Goal: Information Seeking & Learning: Learn about a topic

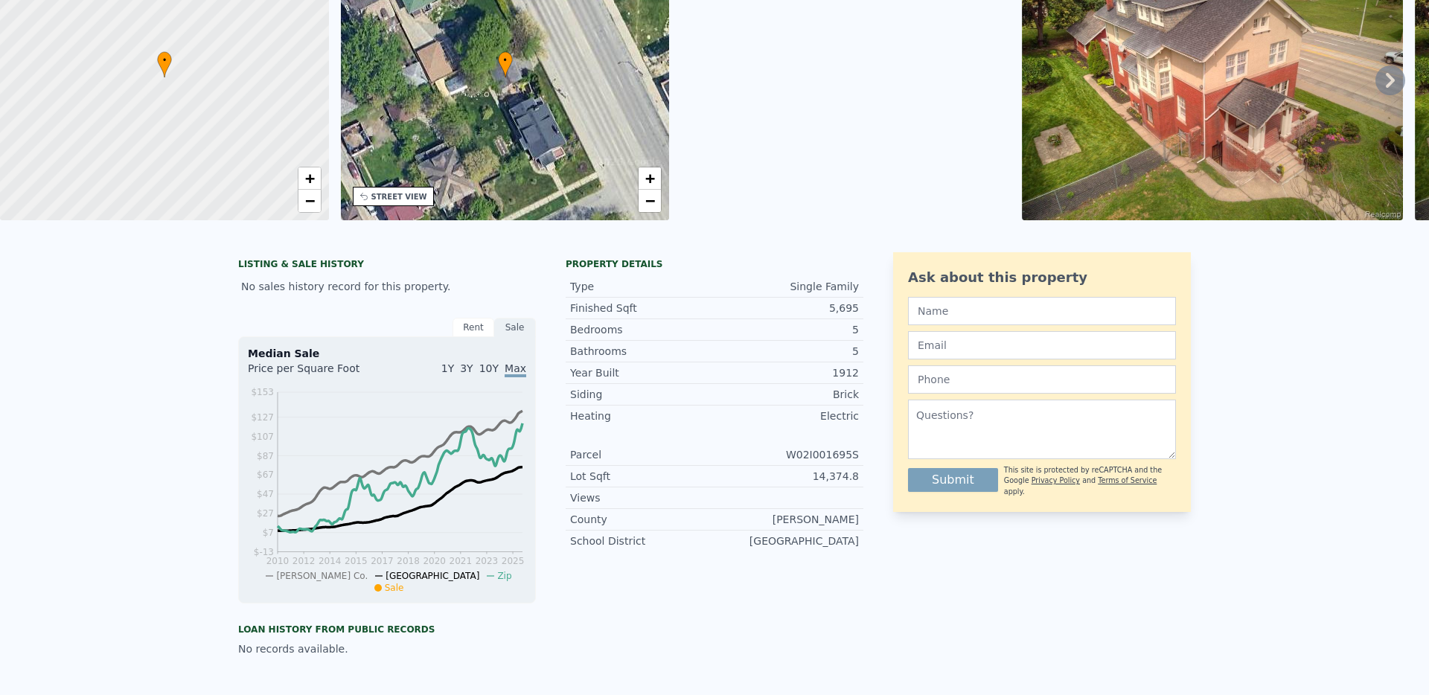
scroll to position [5, 0]
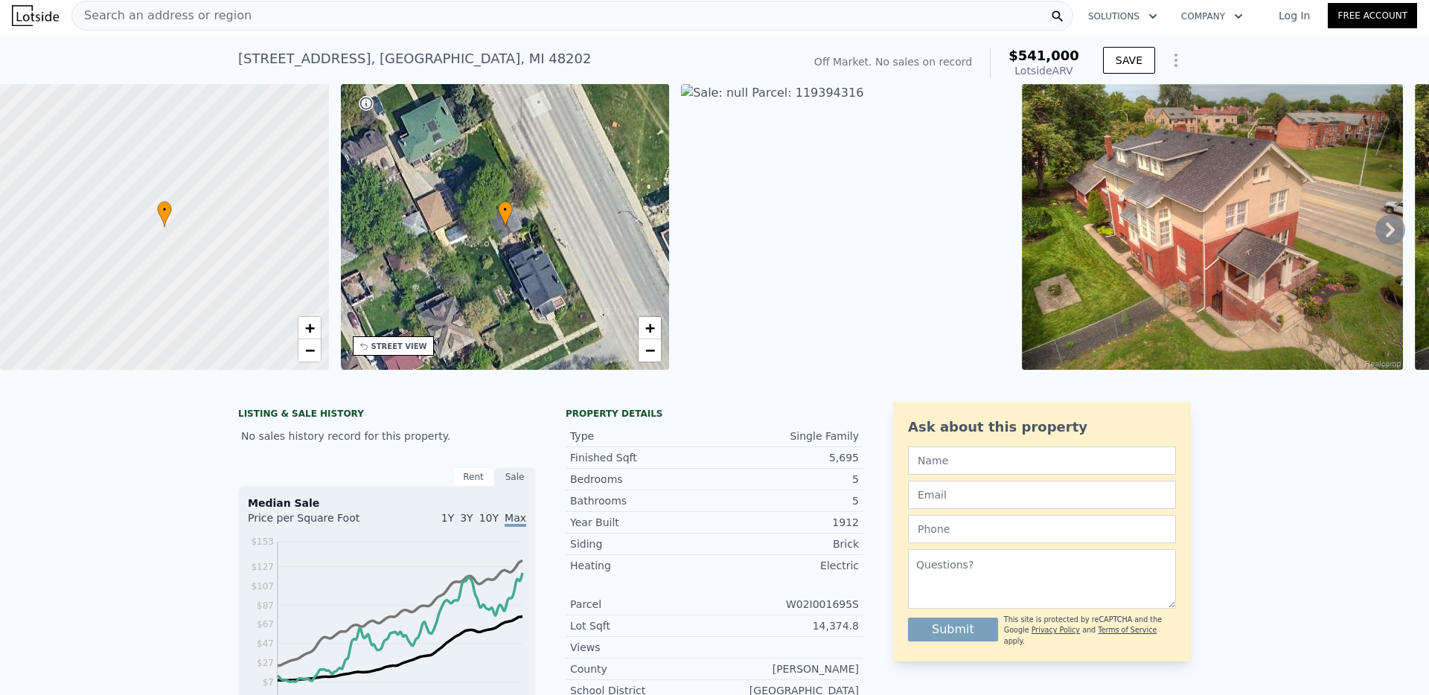
click at [215, 12] on span "Search an address or region" at bounding box center [161, 16] width 179 height 18
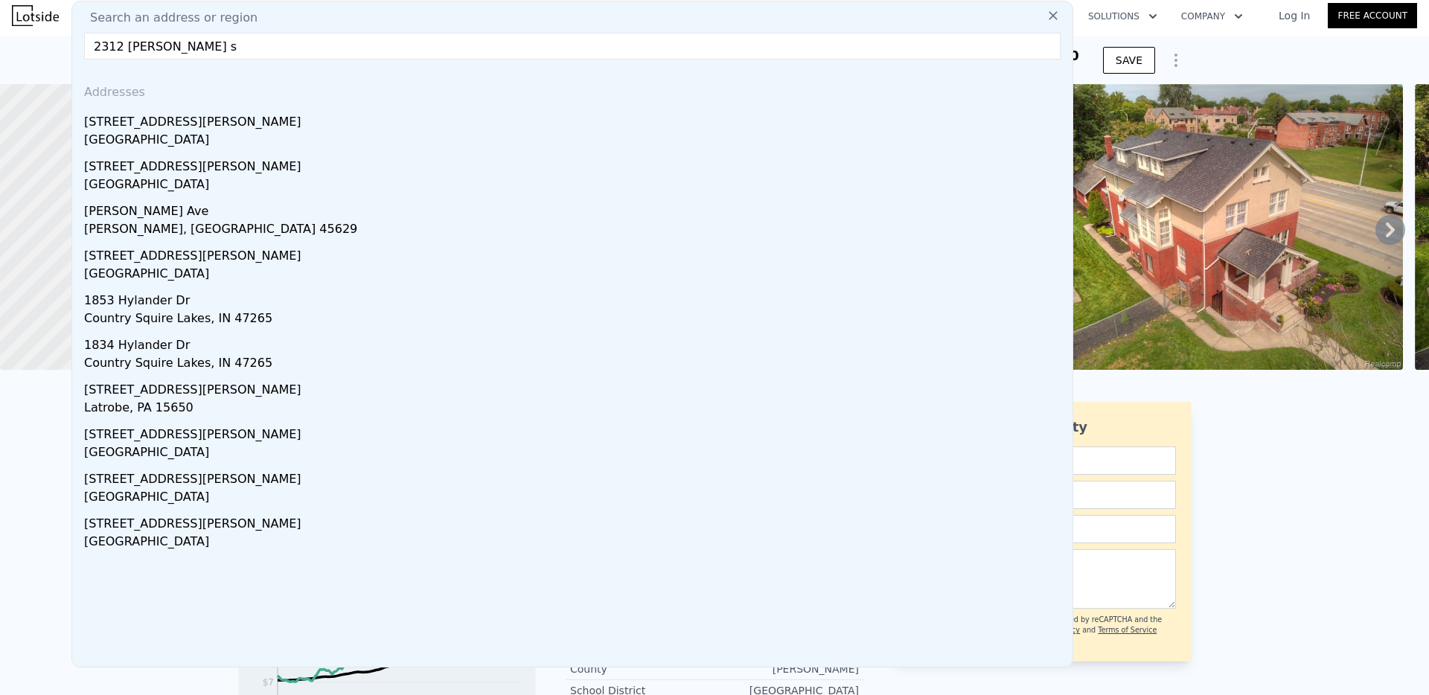
type input "2312 [PERSON_NAME] s"
click at [190, 125] on div "[STREET_ADDRESS][PERSON_NAME]" at bounding box center [575, 119] width 982 height 24
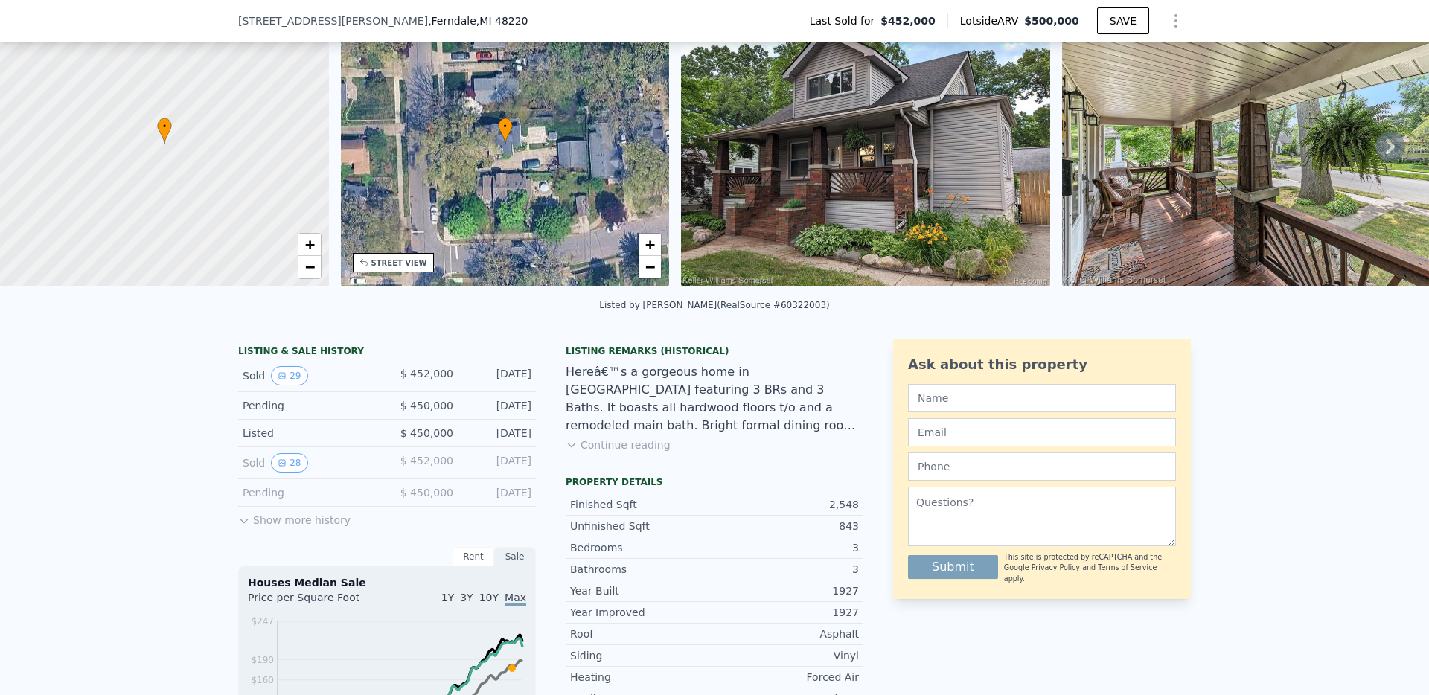
scroll to position [77, 0]
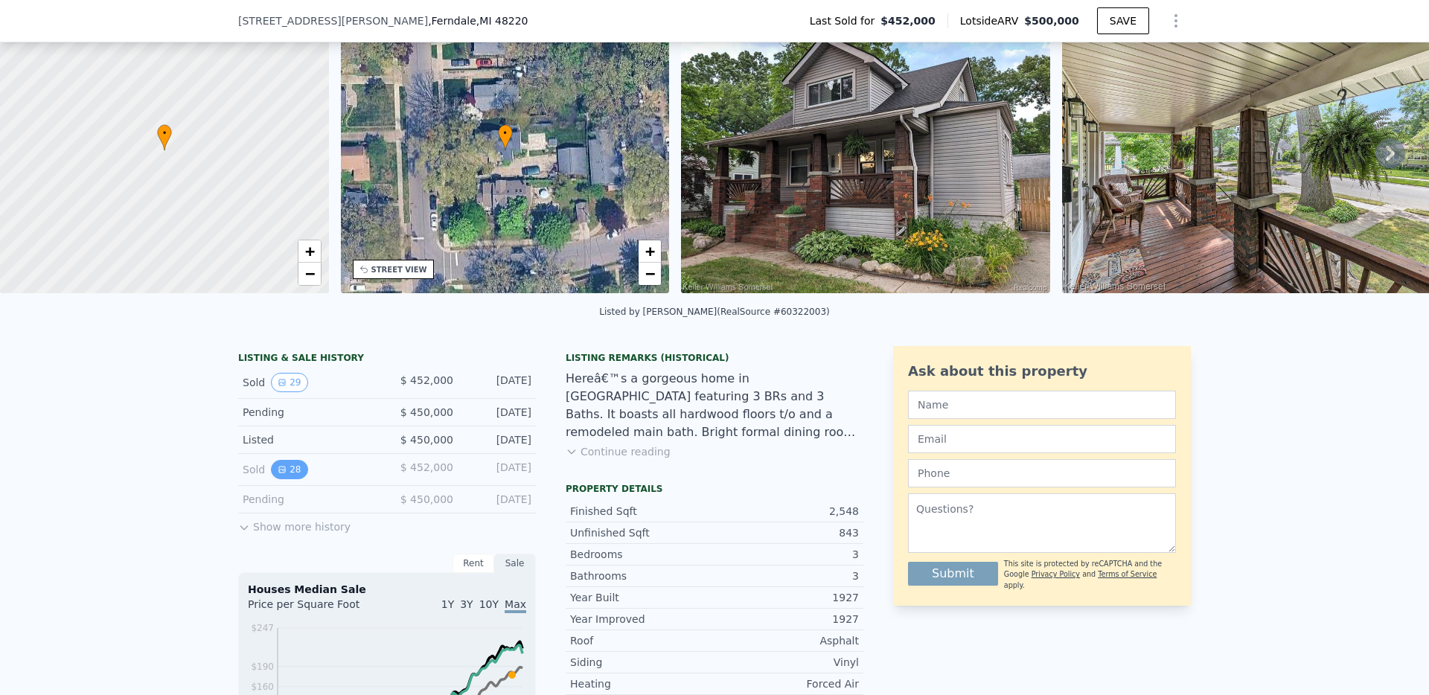
click at [290, 479] on button "28" at bounding box center [289, 469] width 36 height 19
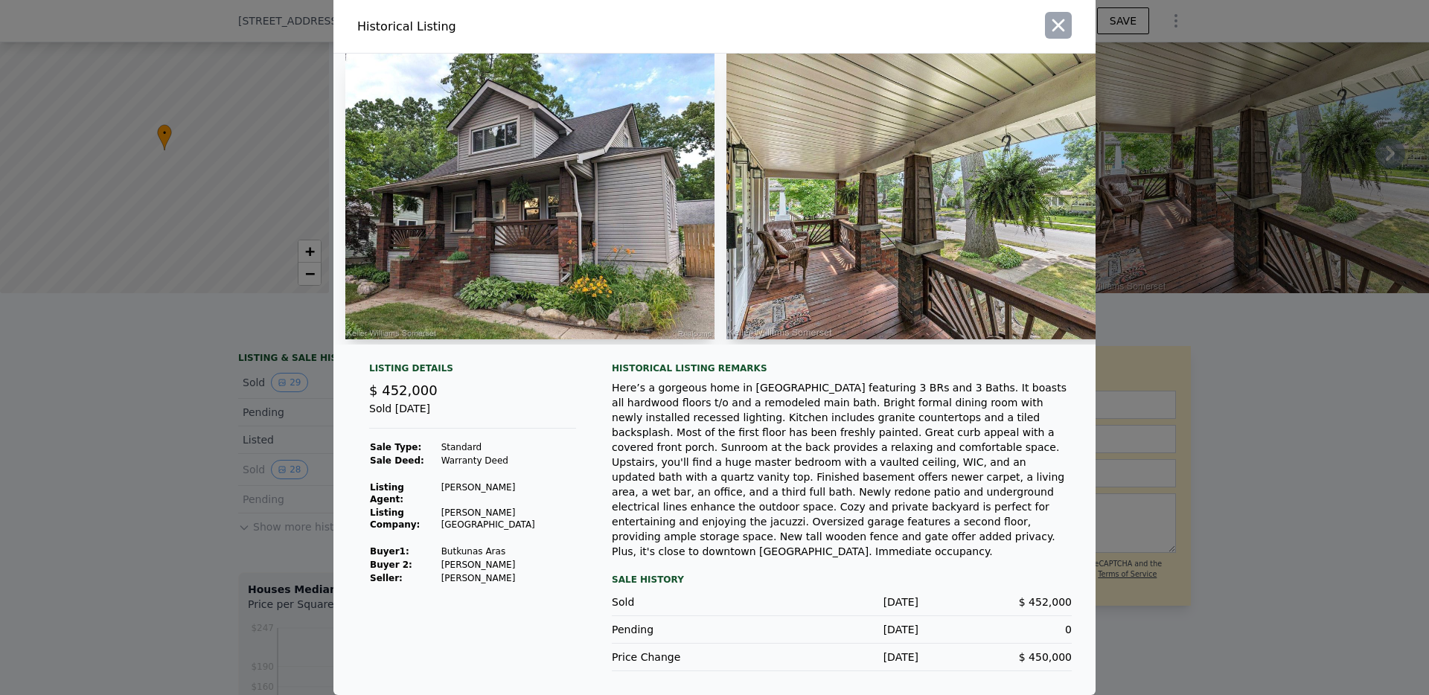
click at [1059, 27] on icon "button" at bounding box center [1058, 25] width 13 height 13
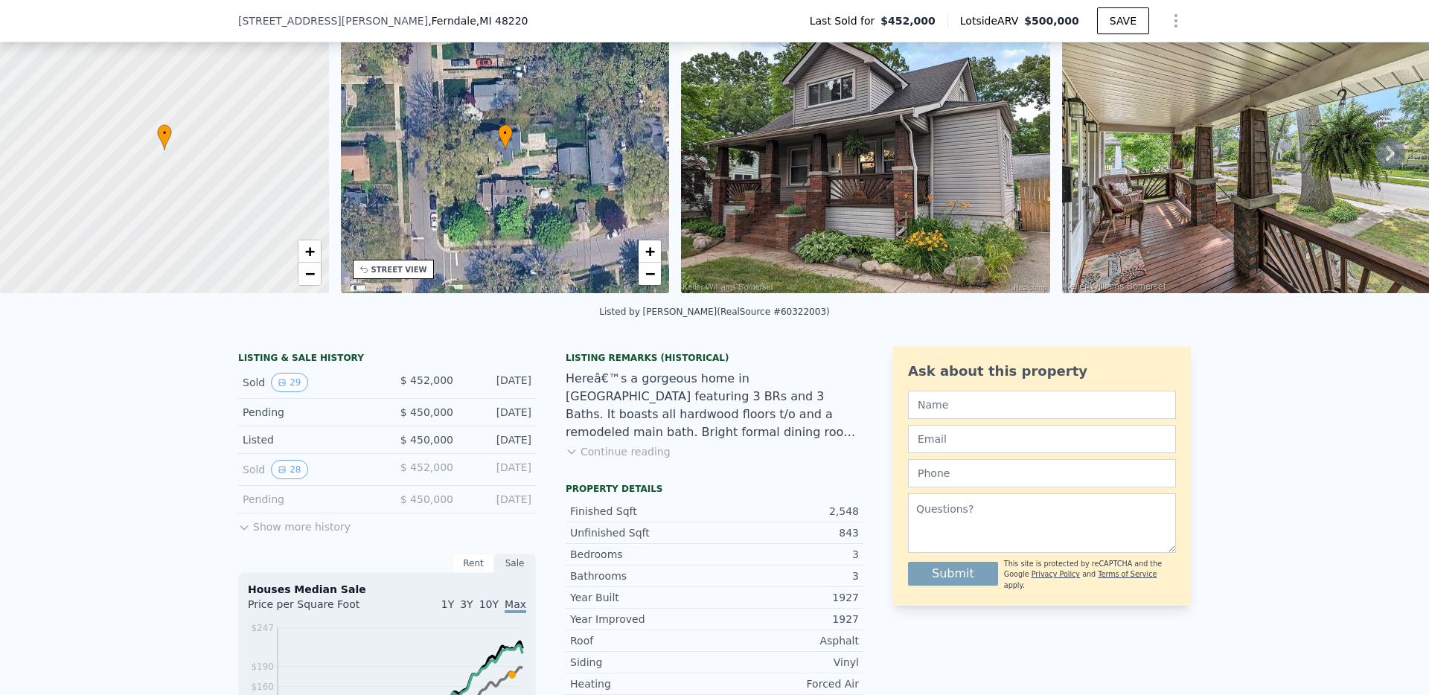
click at [280, 534] on button "Show more history" at bounding box center [294, 523] width 112 height 21
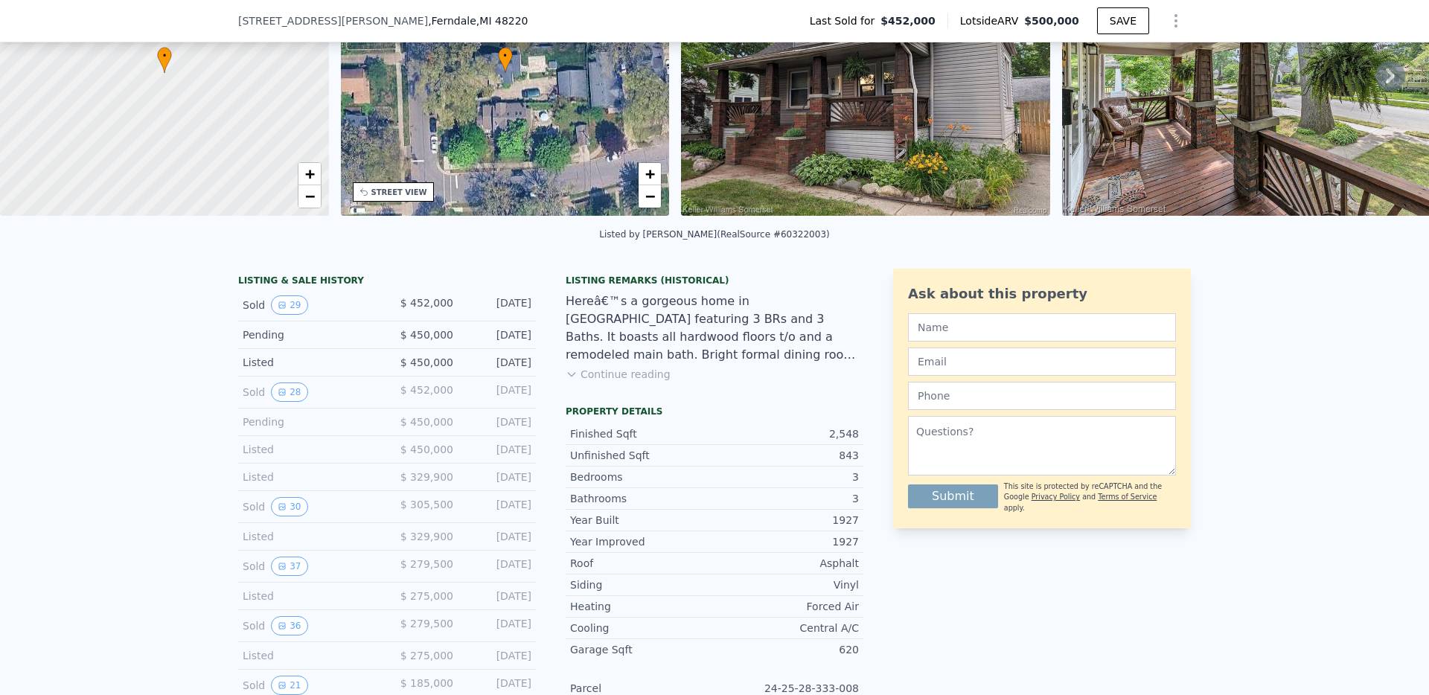
scroll to position [164, 0]
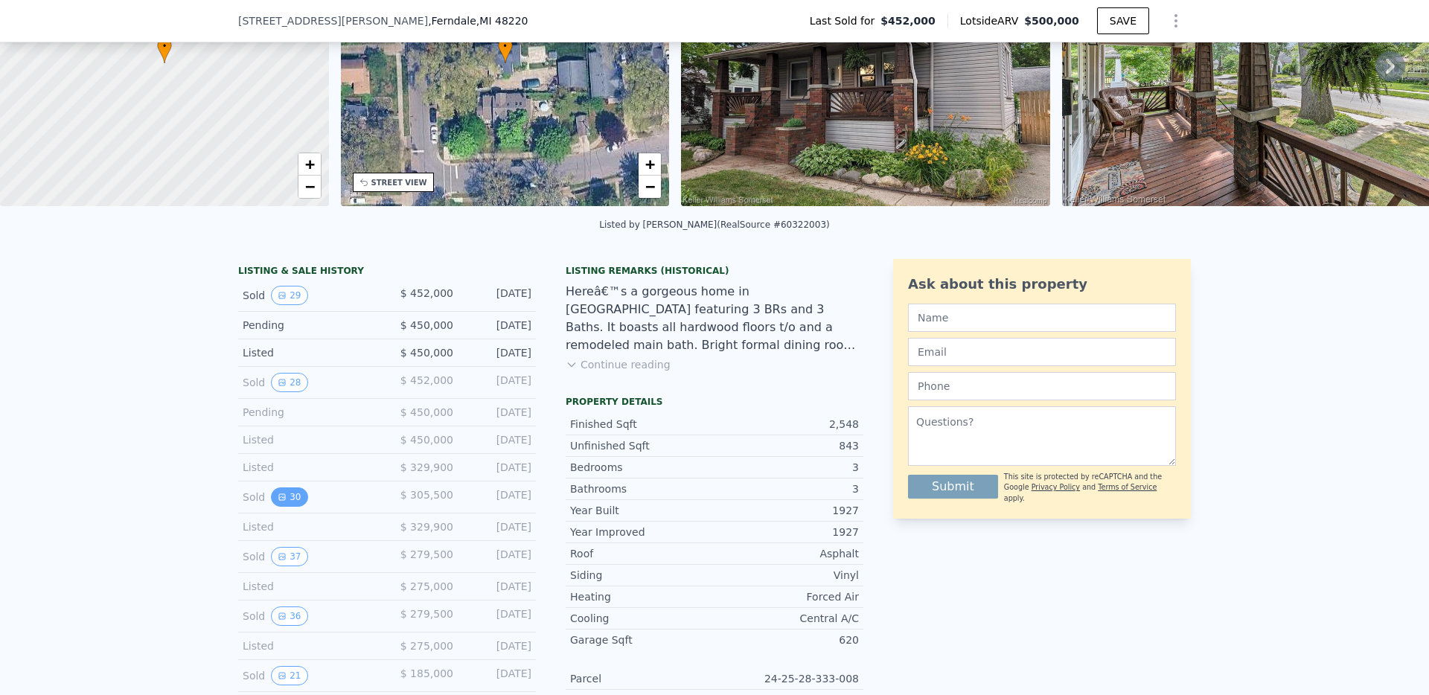
click at [278, 507] on button "30" at bounding box center [289, 496] width 36 height 19
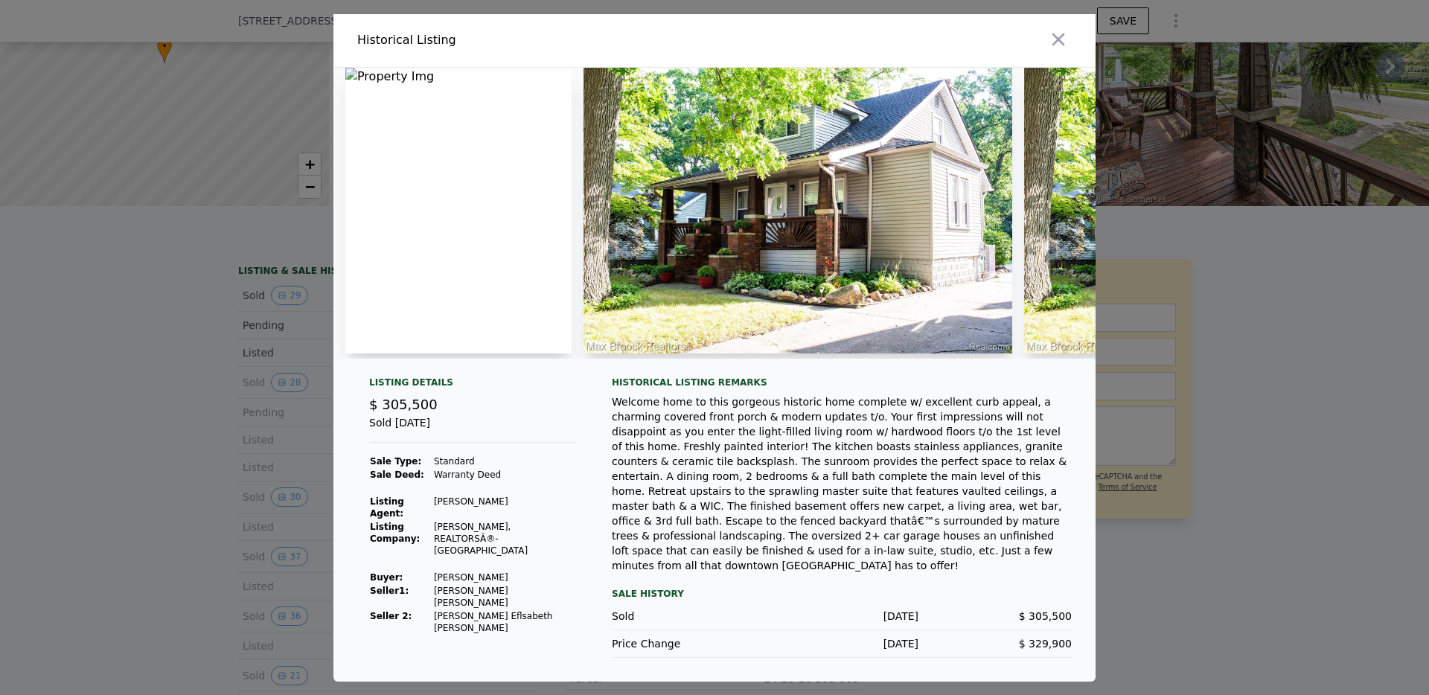
drag, startPoint x: 135, startPoint y: 442, endPoint x: 138, endPoint y: 450, distance: 9.0
click at [135, 443] on div at bounding box center [714, 347] width 1429 height 695
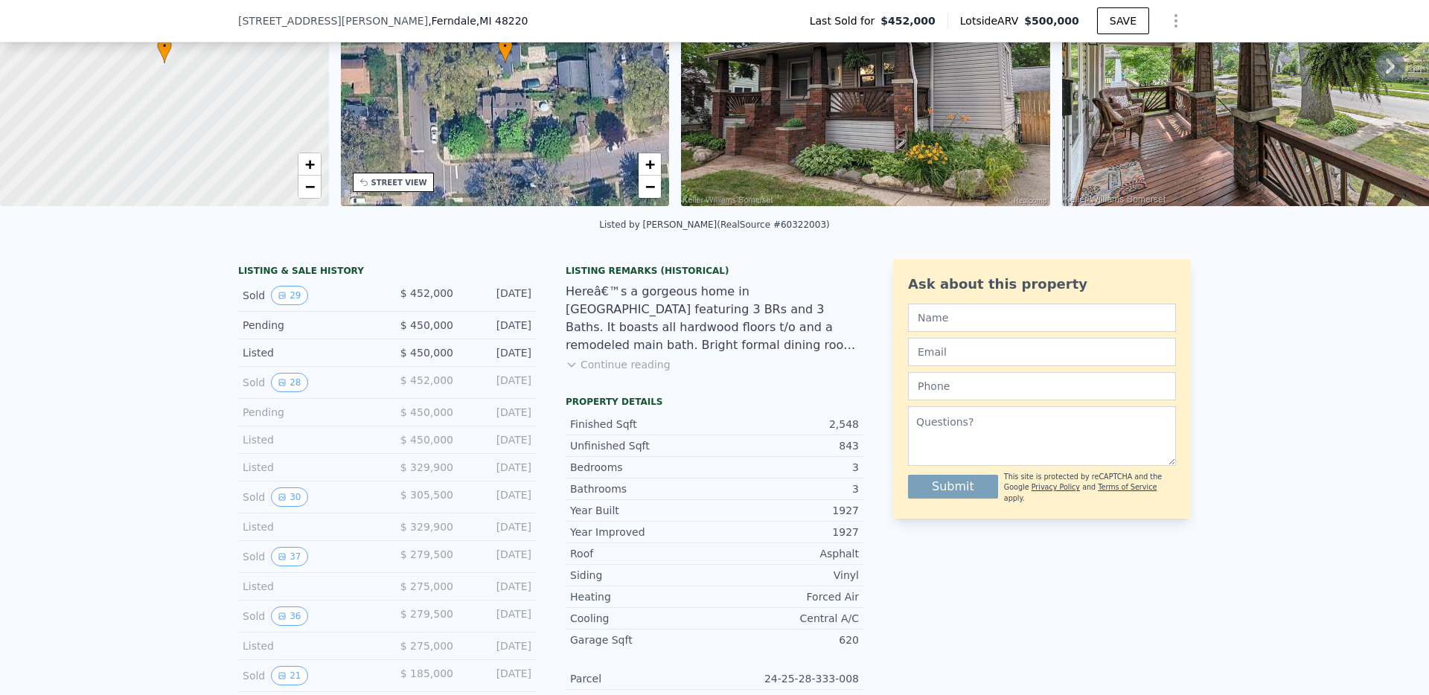
click at [261, 507] on div "Sold 30" at bounding box center [309, 496] width 132 height 19
click at [283, 507] on button "30" at bounding box center [289, 496] width 36 height 19
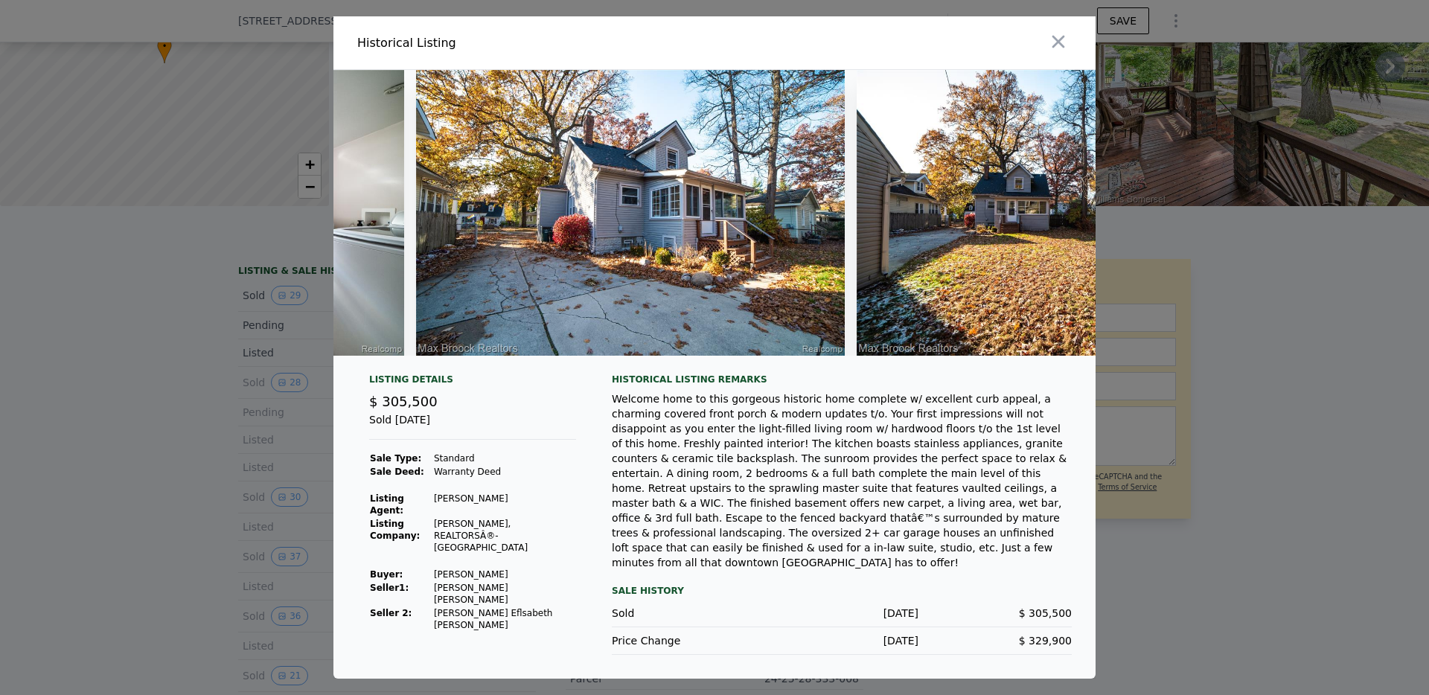
scroll to position [0, 11237]
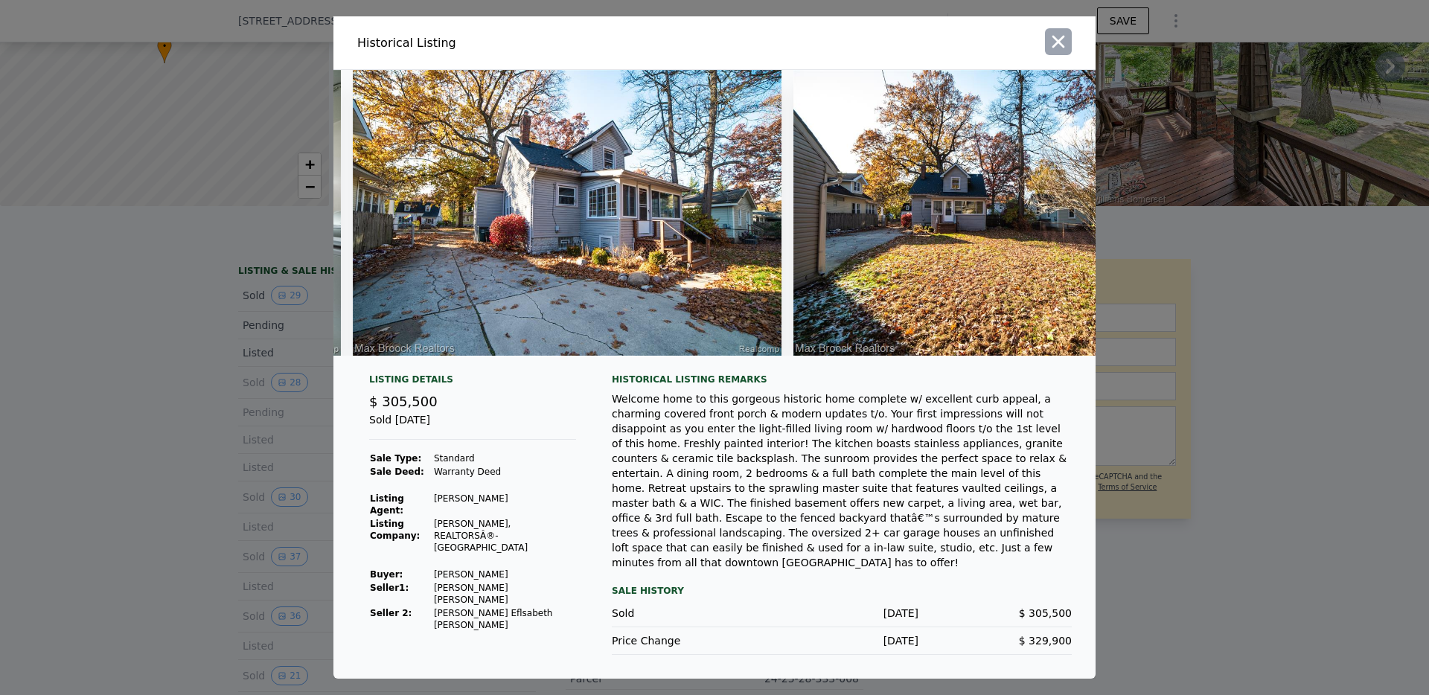
click at [1060, 43] on icon "button" at bounding box center [1058, 41] width 21 height 21
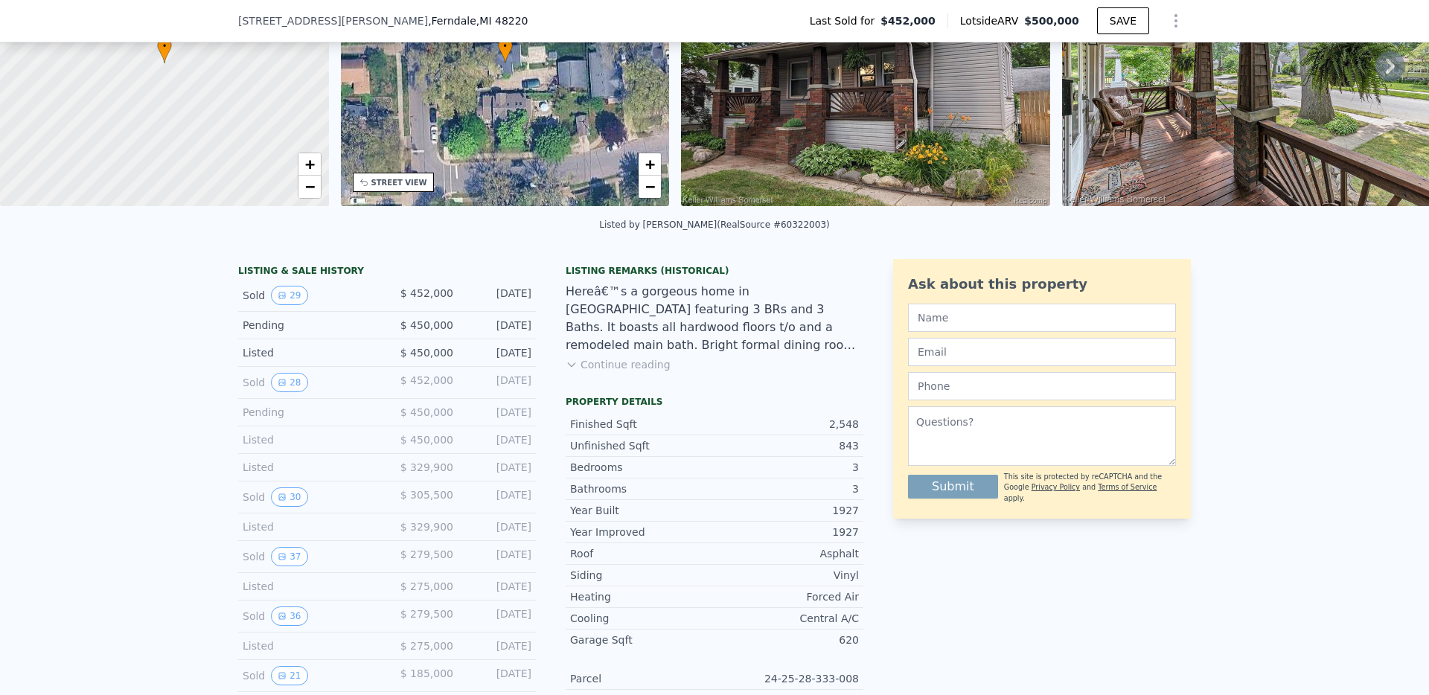
click at [284, 573] on div "Sold 37 $ 279,500 [DATE]" at bounding box center [387, 557] width 298 height 32
click at [282, 565] on button "37" at bounding box center [289, 556] width 36 height 19
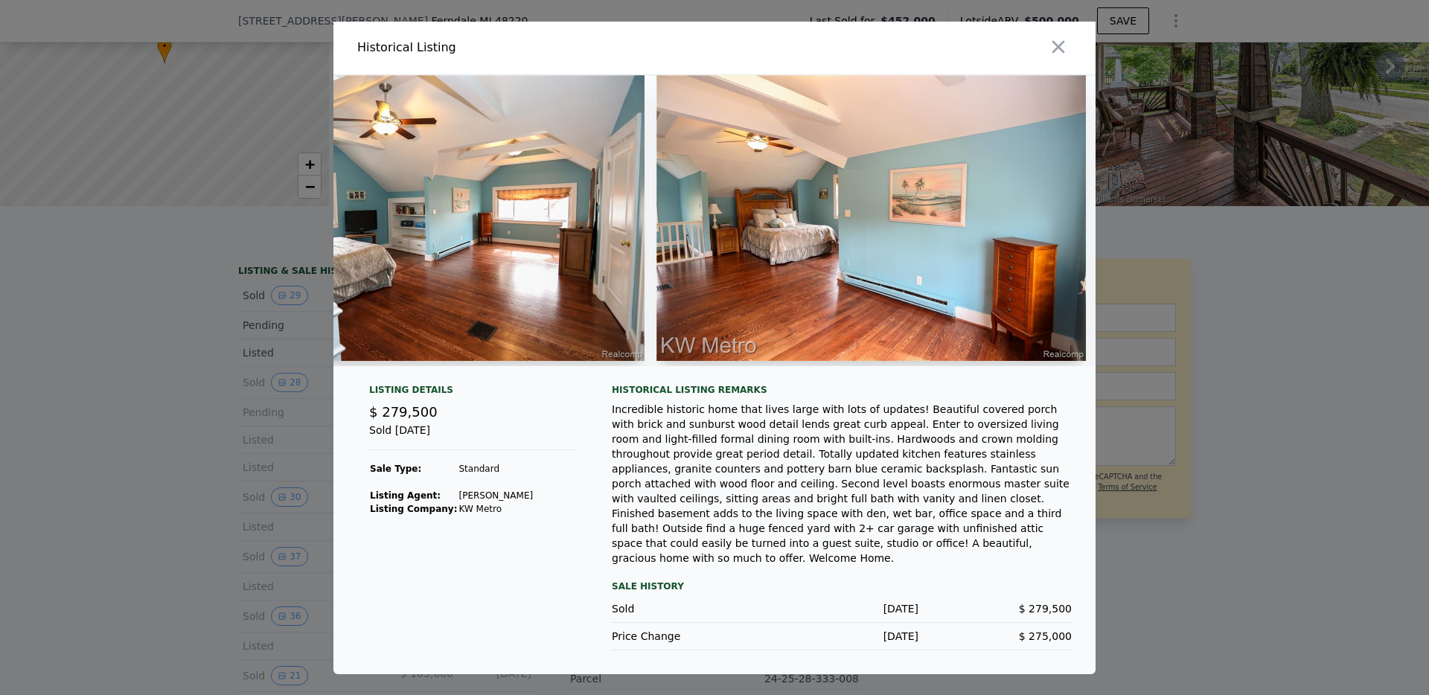
scroll to position [0, 5940]
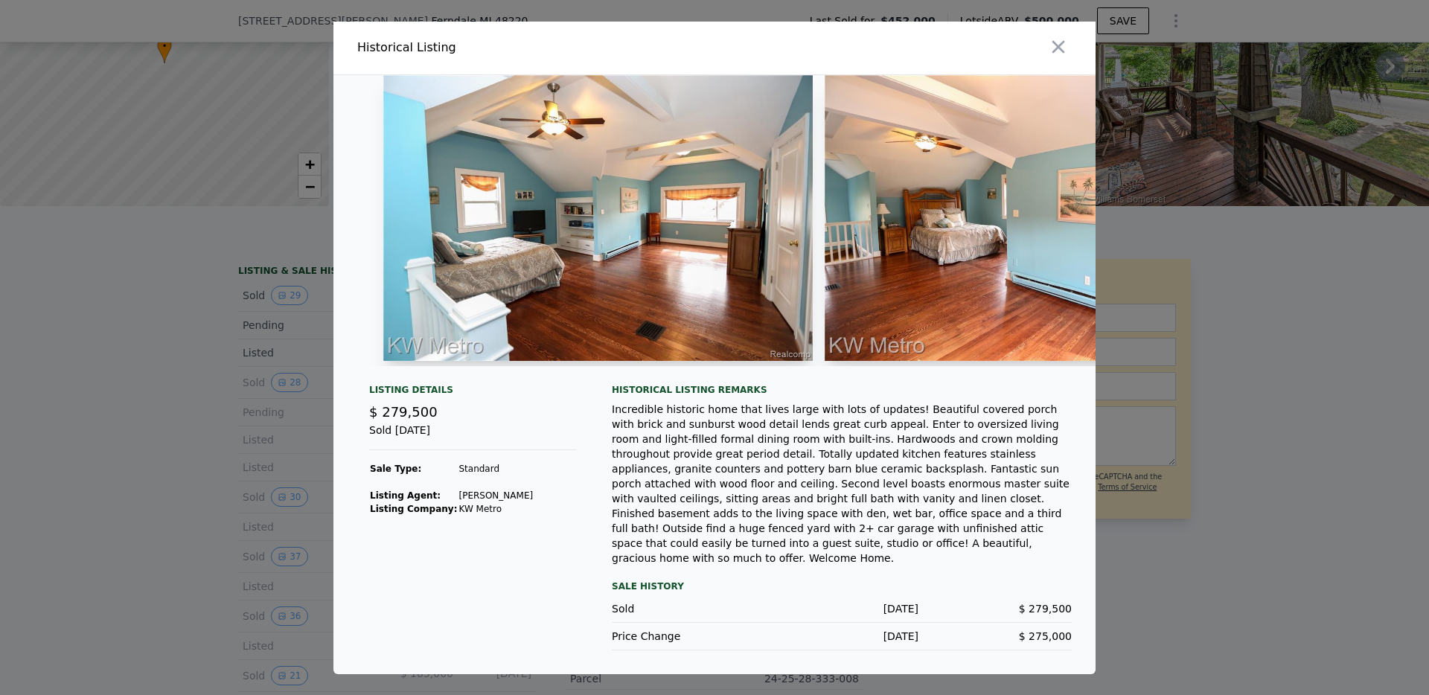
click at [790, 420] on div "Incredible historic home that lives large with lots of updates! Beautiful cover…" at bounding box center [842, 484] width 460 height 164
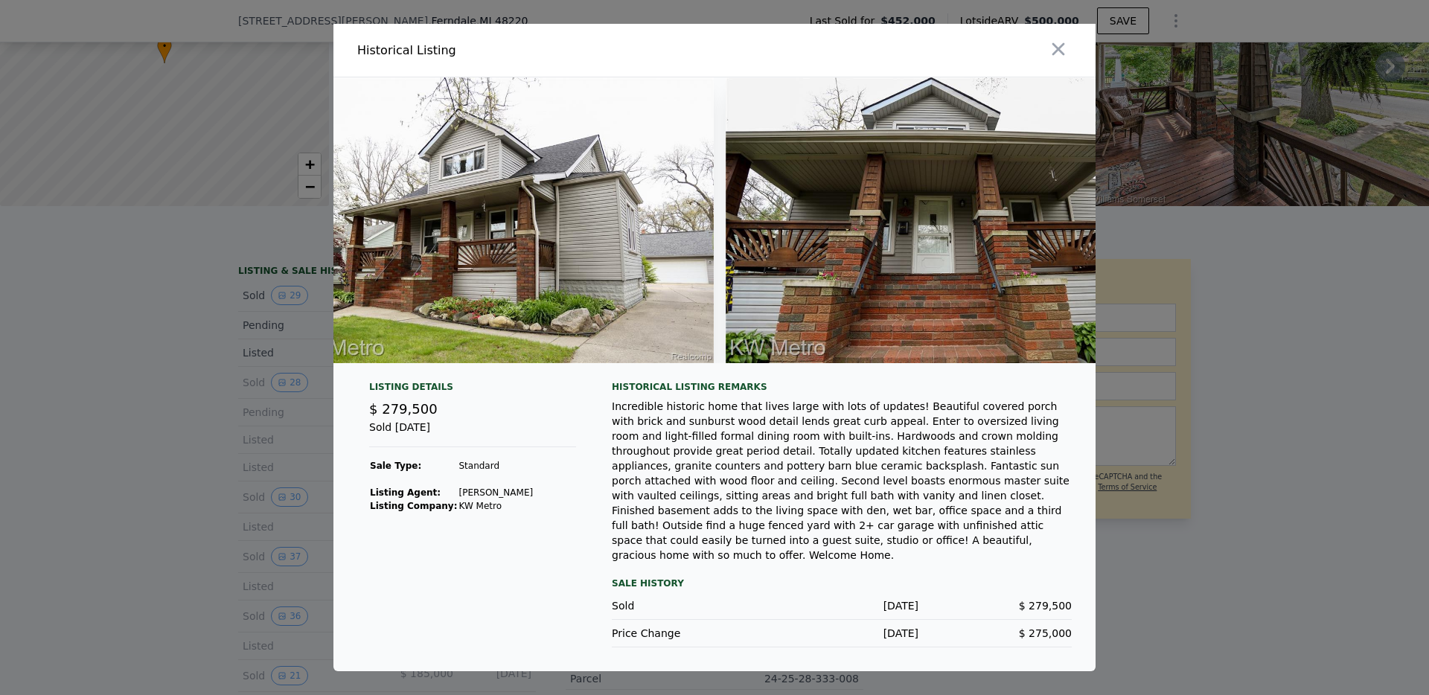
scroll to position [0, 14991]
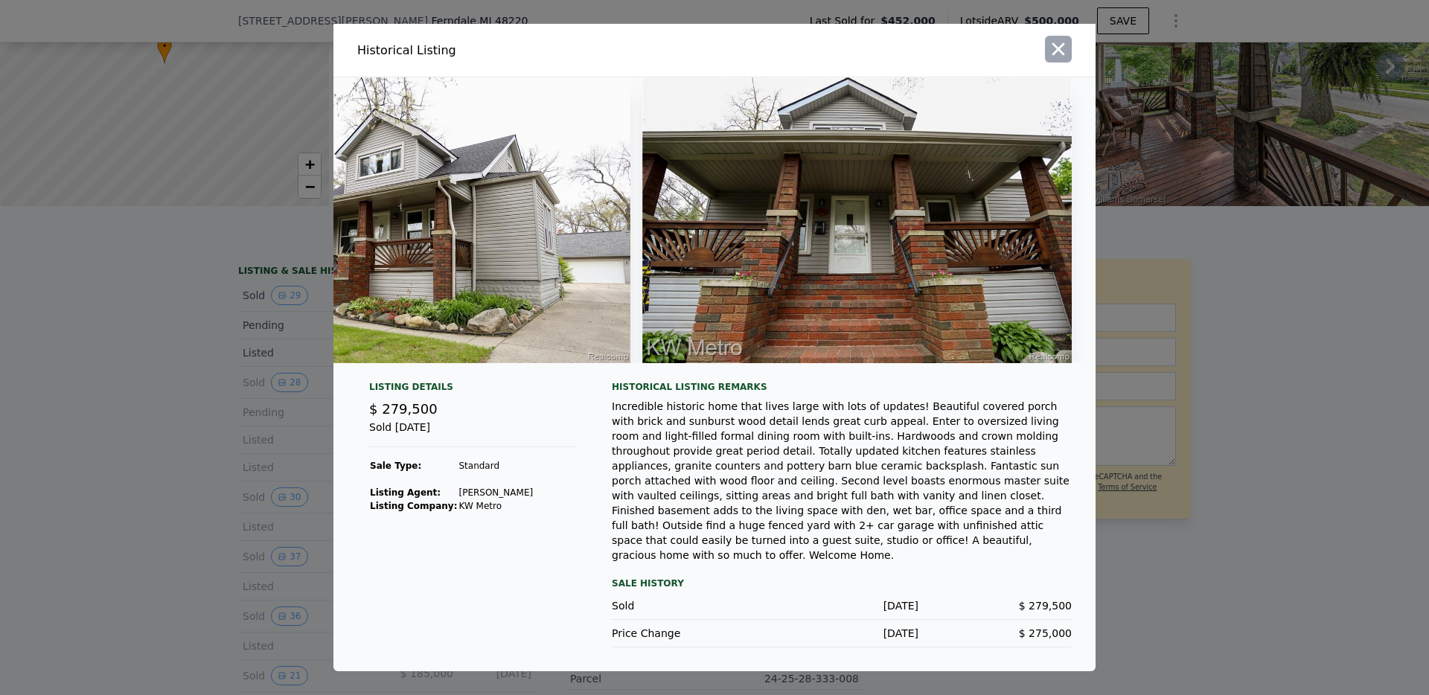
click at [1062, 53] on icon "button" at bounding box center [1058, 49] width 21 height 21
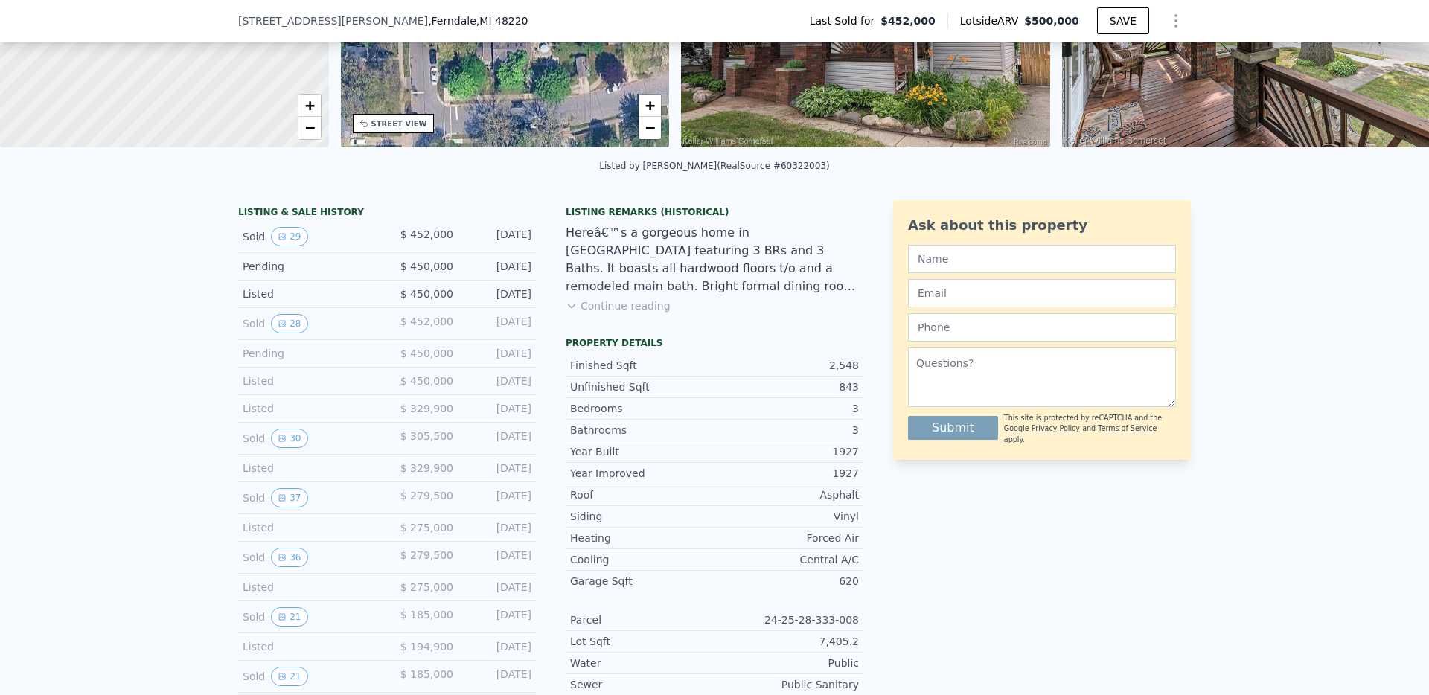
scroll to position [244, 0]
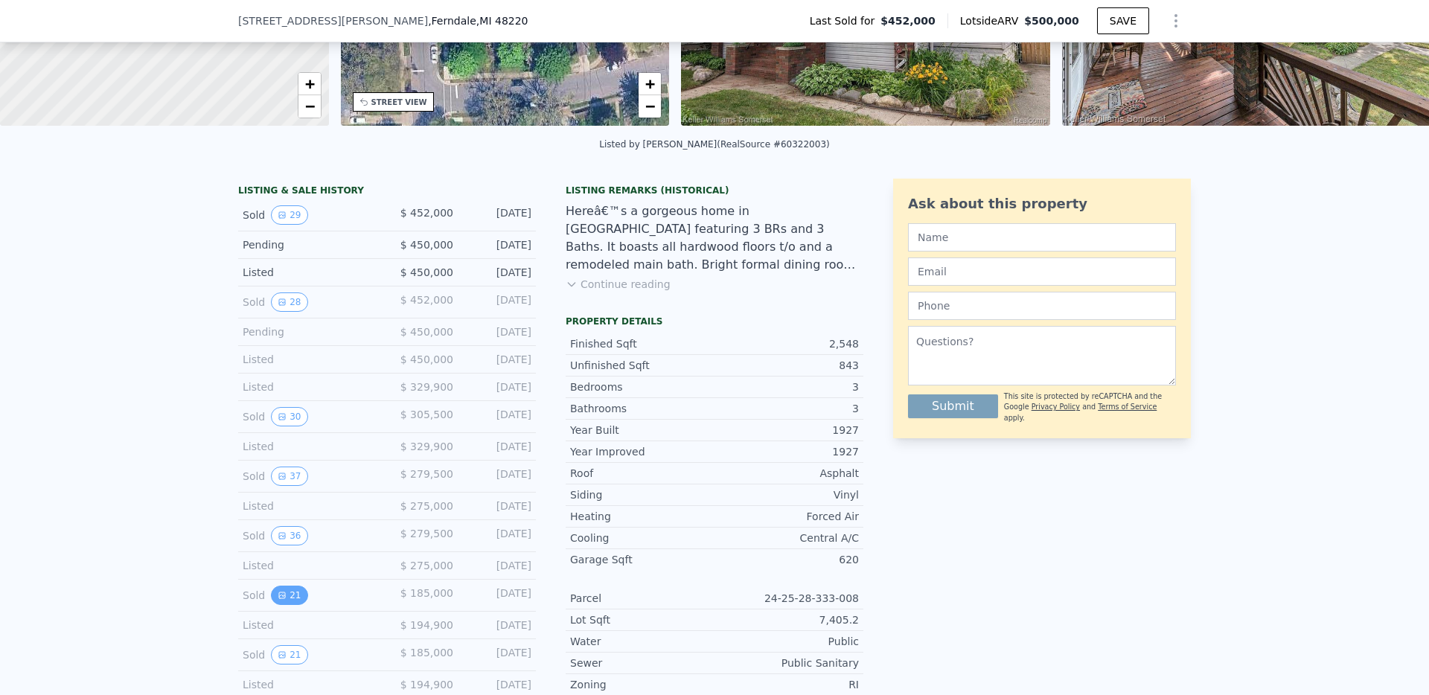
click at [285, 605] on button "21" at bounding box center [289, 595] width 36 height 19
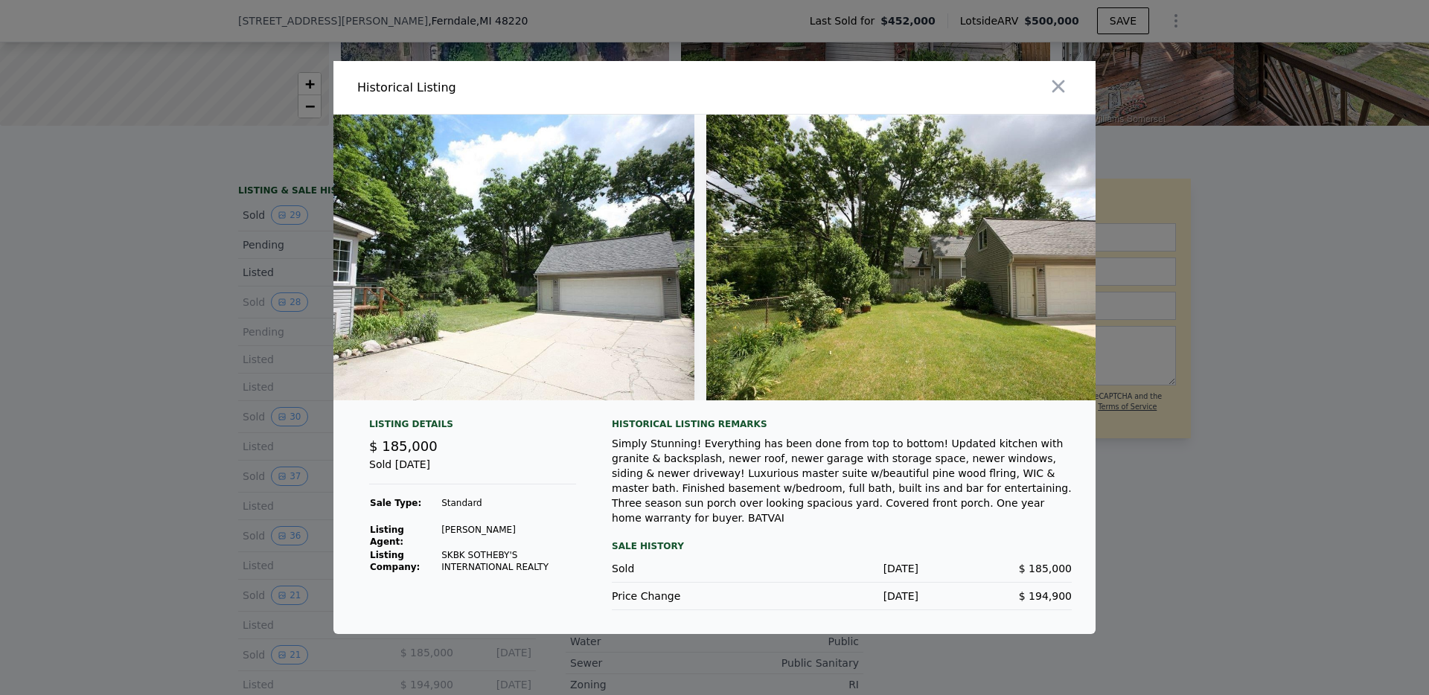
scroll to position [0, 7743]
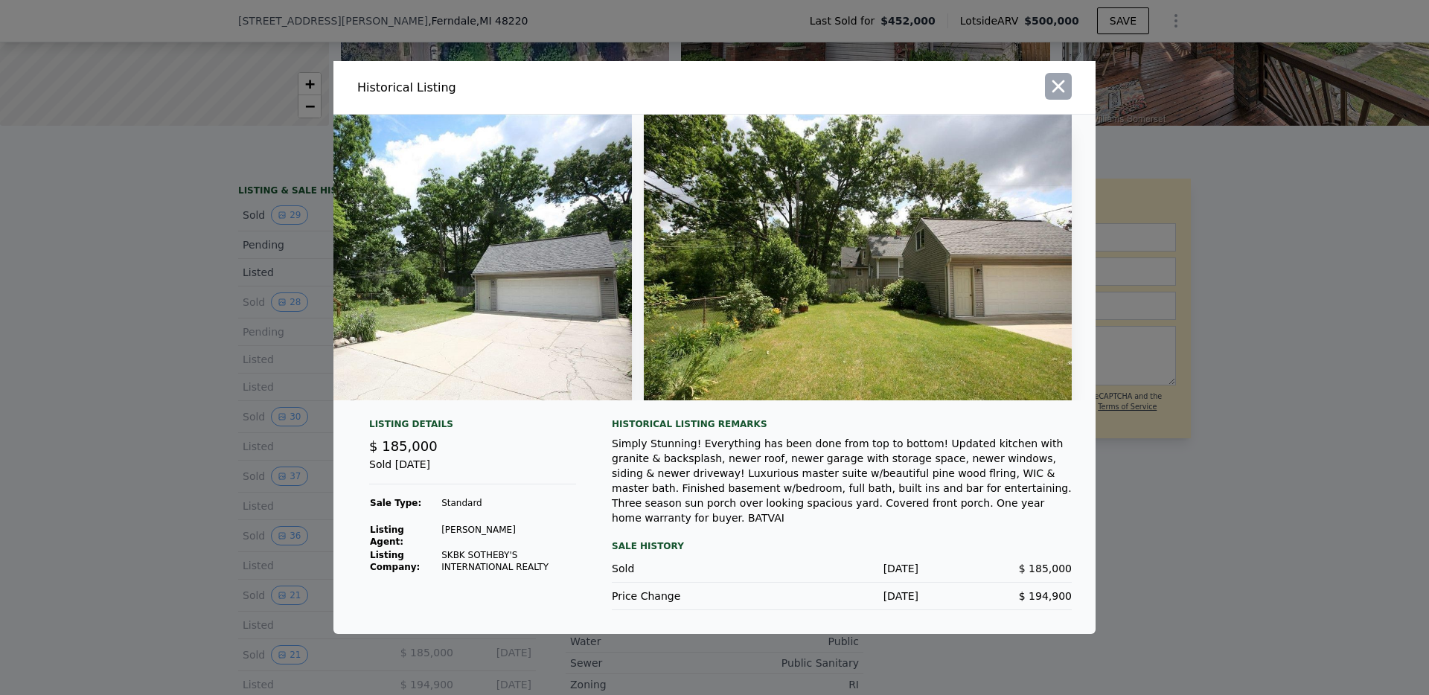
click at [1057, 89] on icon "button" at bounding box center [1058, 86] width 13 height 13
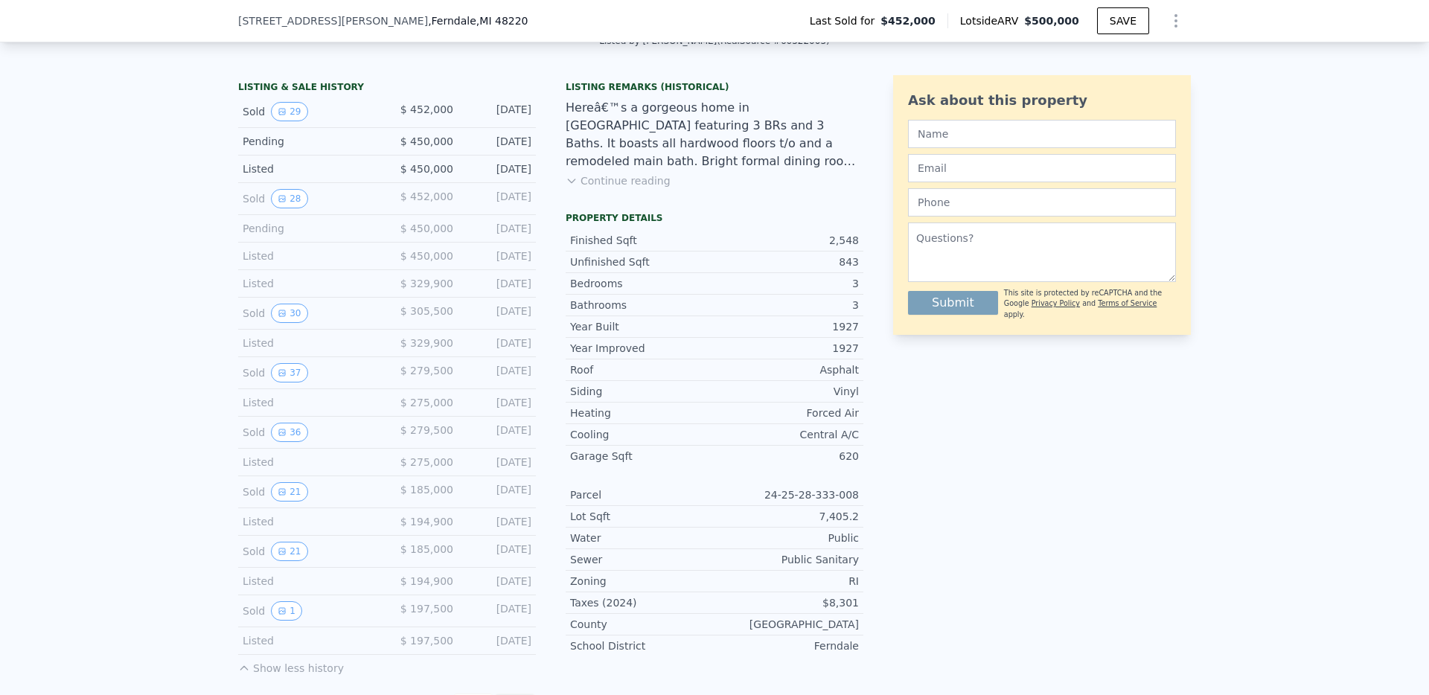
scroll to position [350, 0]
click at [278, 612] on icon "View historical data" at bounding box center [282, 607] width 9 height 9
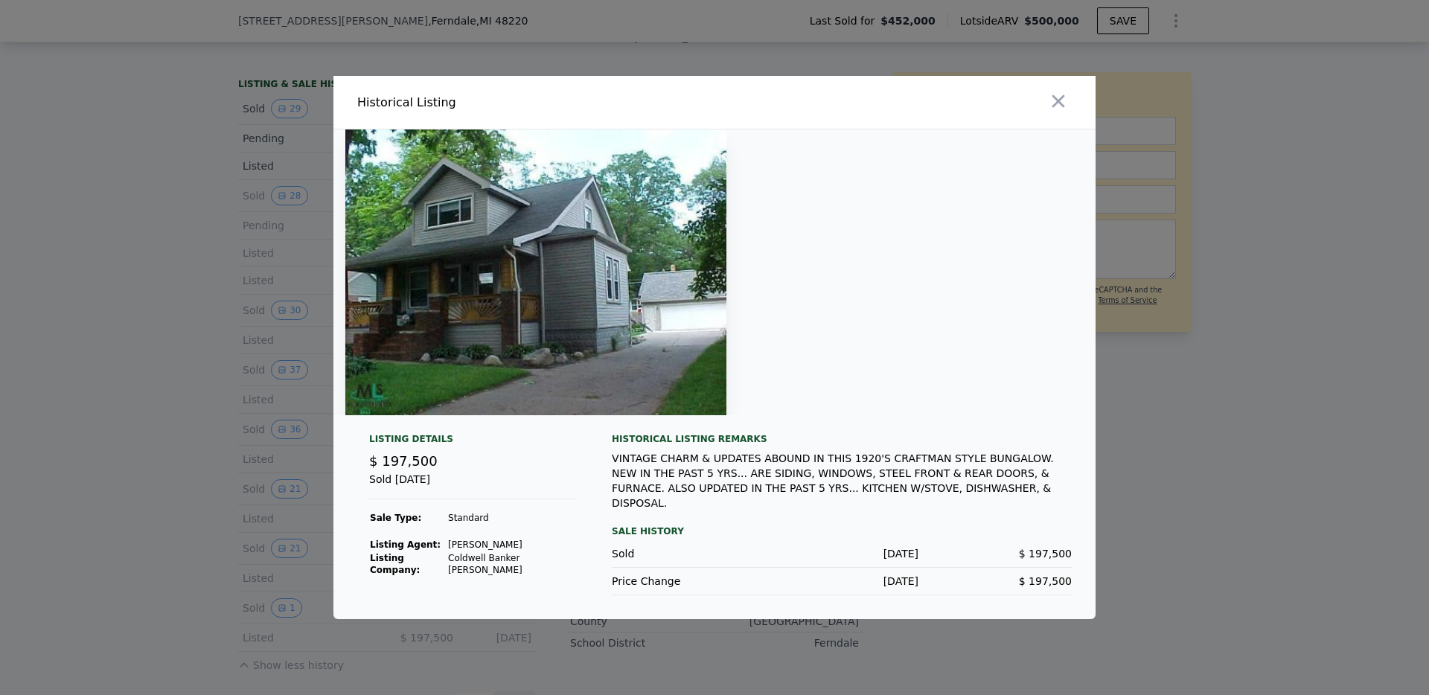
click at [130, 453] on div at bounding box center [714, 347] width 1429 height 695
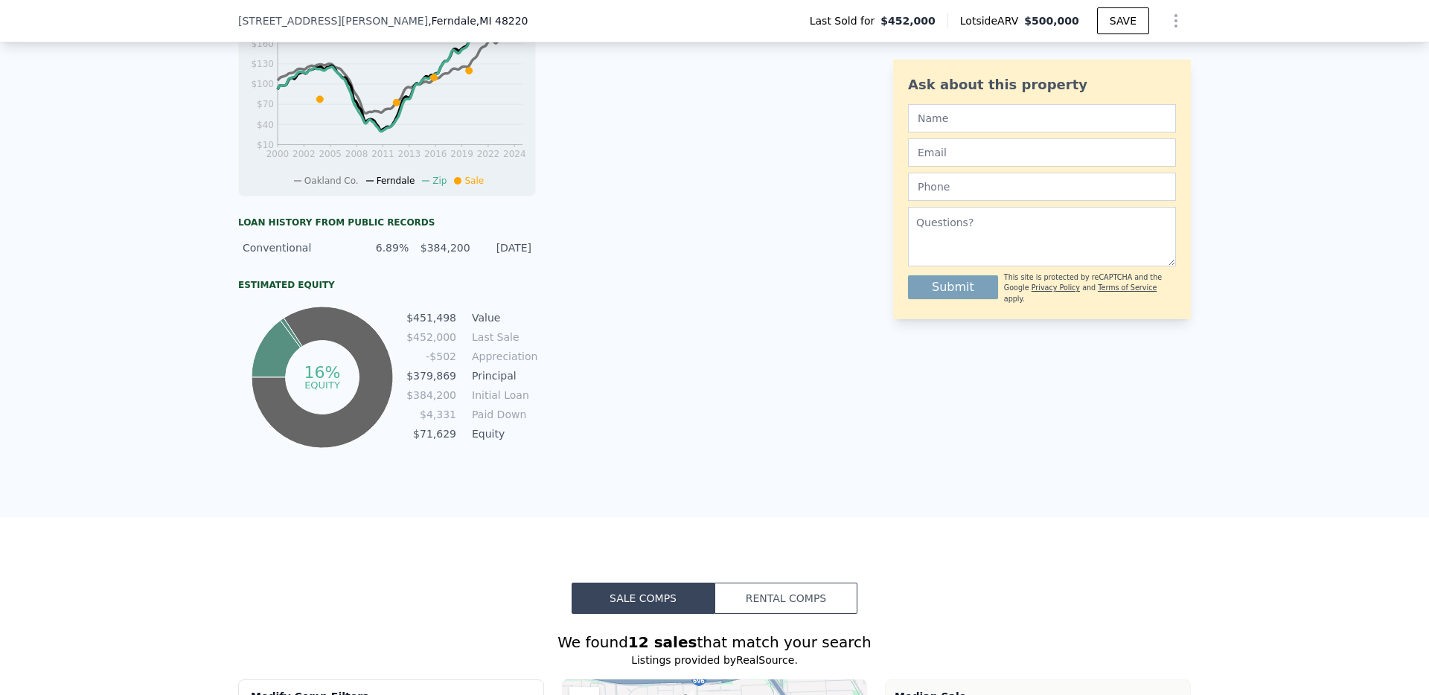
scroll to position [1133, 0]
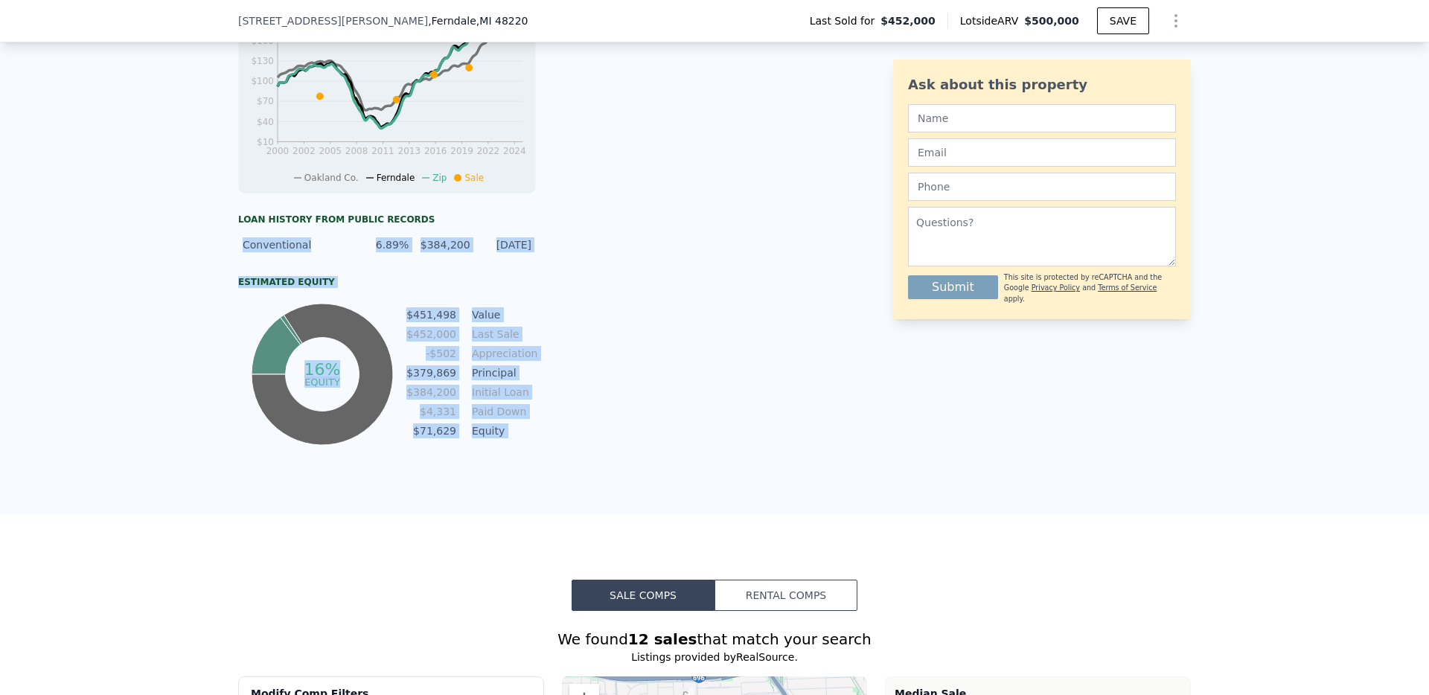
drag, startPoint x: 246, startPoint y: 257, endPoint x: 578, endPoint y: 260, distance: 332.6
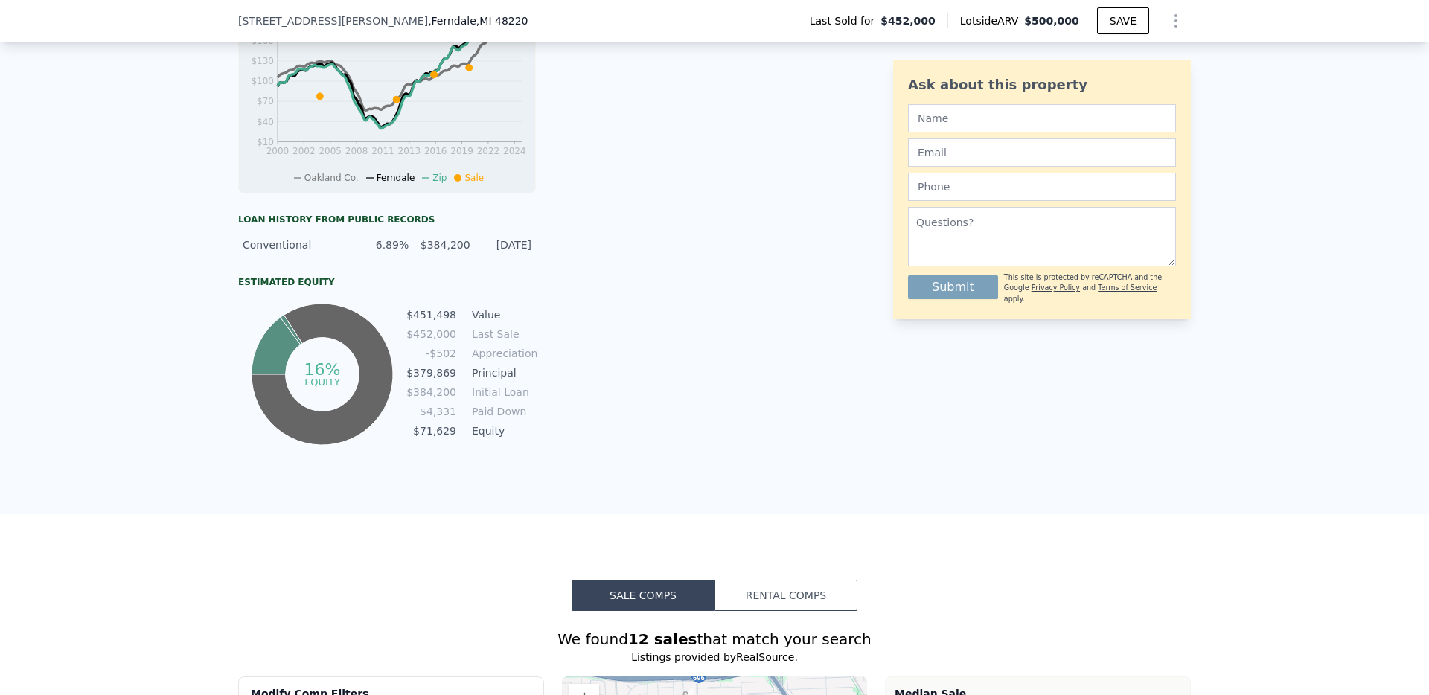
drag, startPoint x: 418, startPoint y: 443, endPoint x: 522, endPoint y: 447, distance: 103.5
click at [522, 439] on tr "$71,629 Equity" at bounding box center [470, 431] width 130 height 16
click at [522, 439] on td "Equity" at bounding box center [502, 431] width 67 height 16
click at [522, 442] on tbody "$451,498 Value $452,000 Last Sale -$502 Appreciation $379,869 Principal $384,20…" at bounding box center [470, 374] width 130 height 135
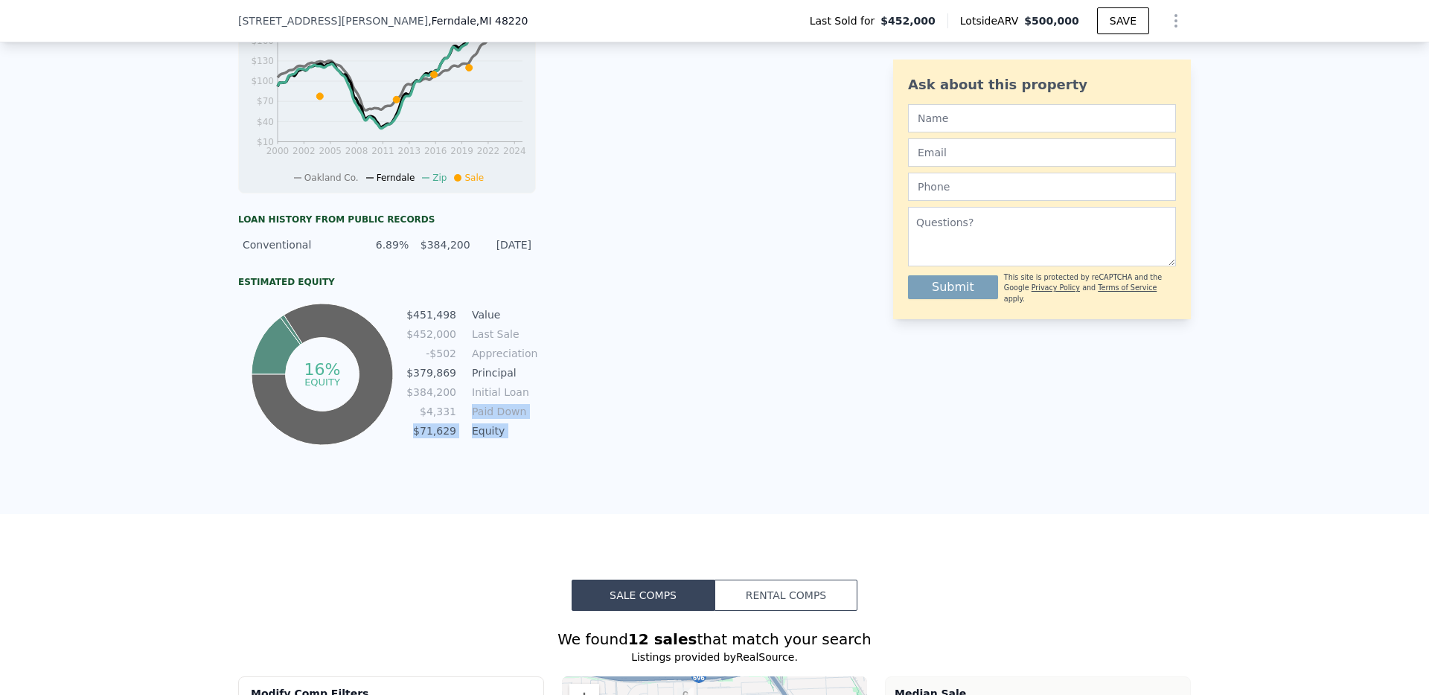
drag, startPoint x: 464, startPoint y: 418, endPoint x: 548, endPoint y: 421, distance: 84.1
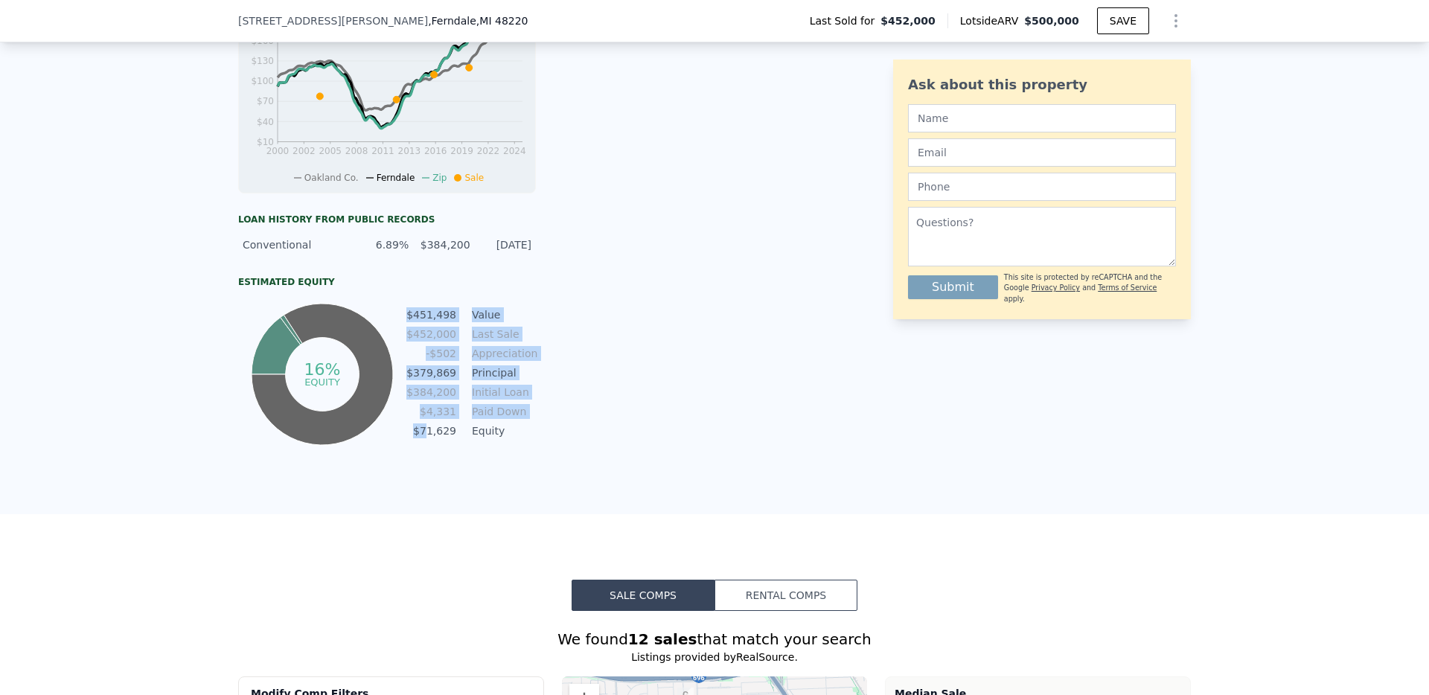
drag, startPoint x: 500, startPoint y: 441, endPoint x: 533, endPoint y: 446, distance: 33.8
drag, startPoint x: 404, startPoint y: 383, endPoint x: 548, endPoint y: 390, distance: 143.8
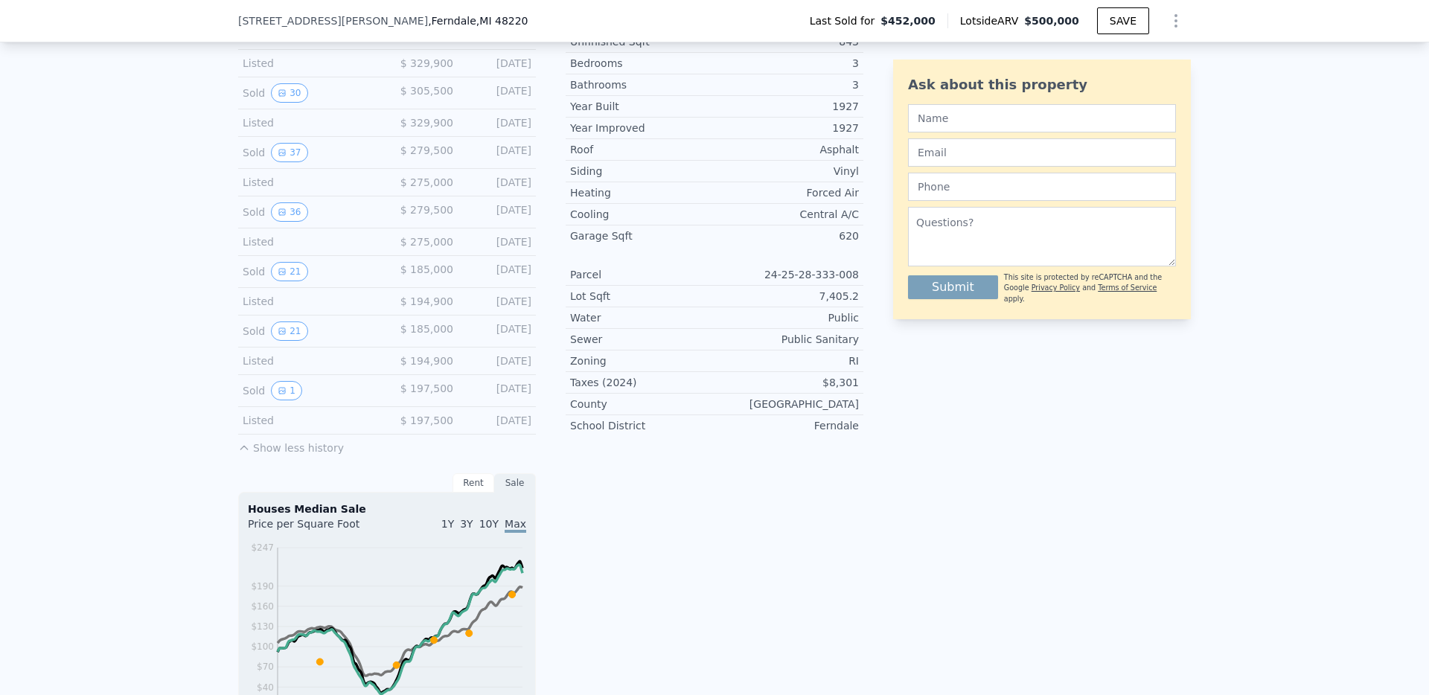
scroll to position [5, 0]
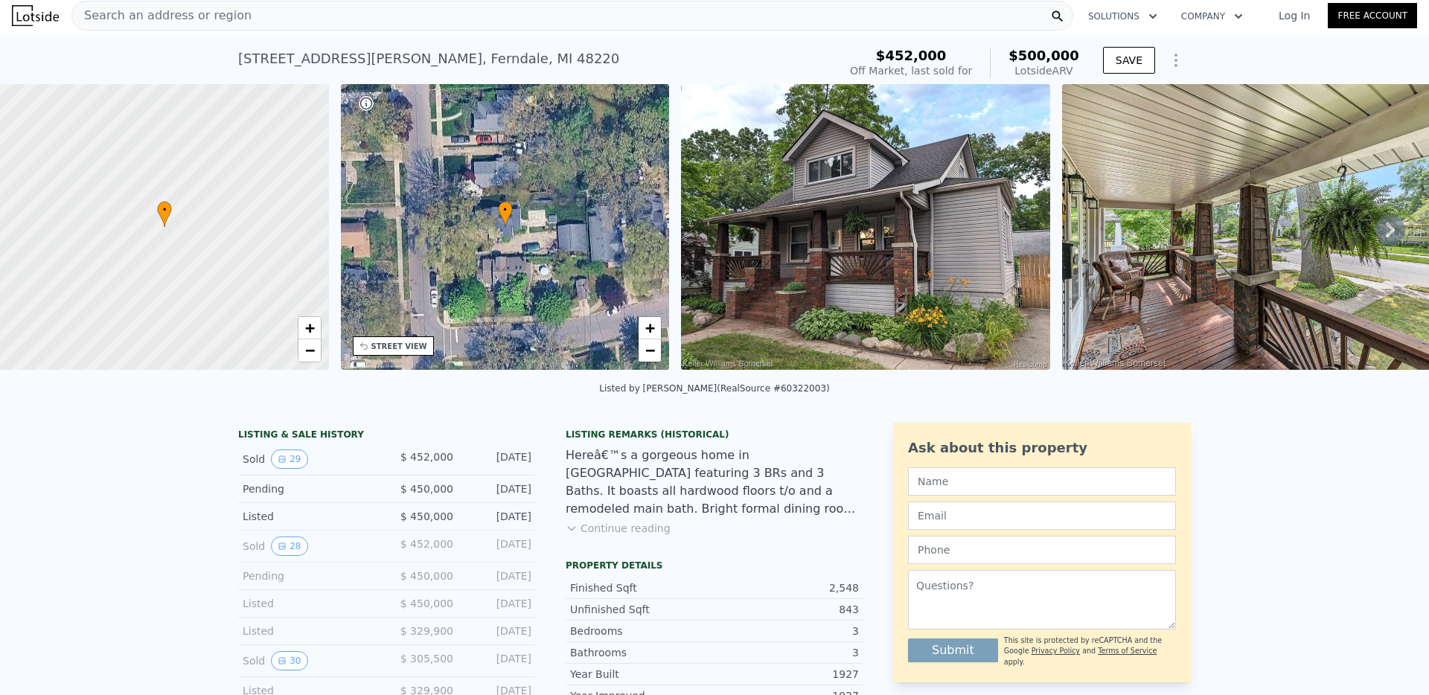
click at [227, 24] on span "Search an address or region" at bounding box center [161, 16] width 179 height 18
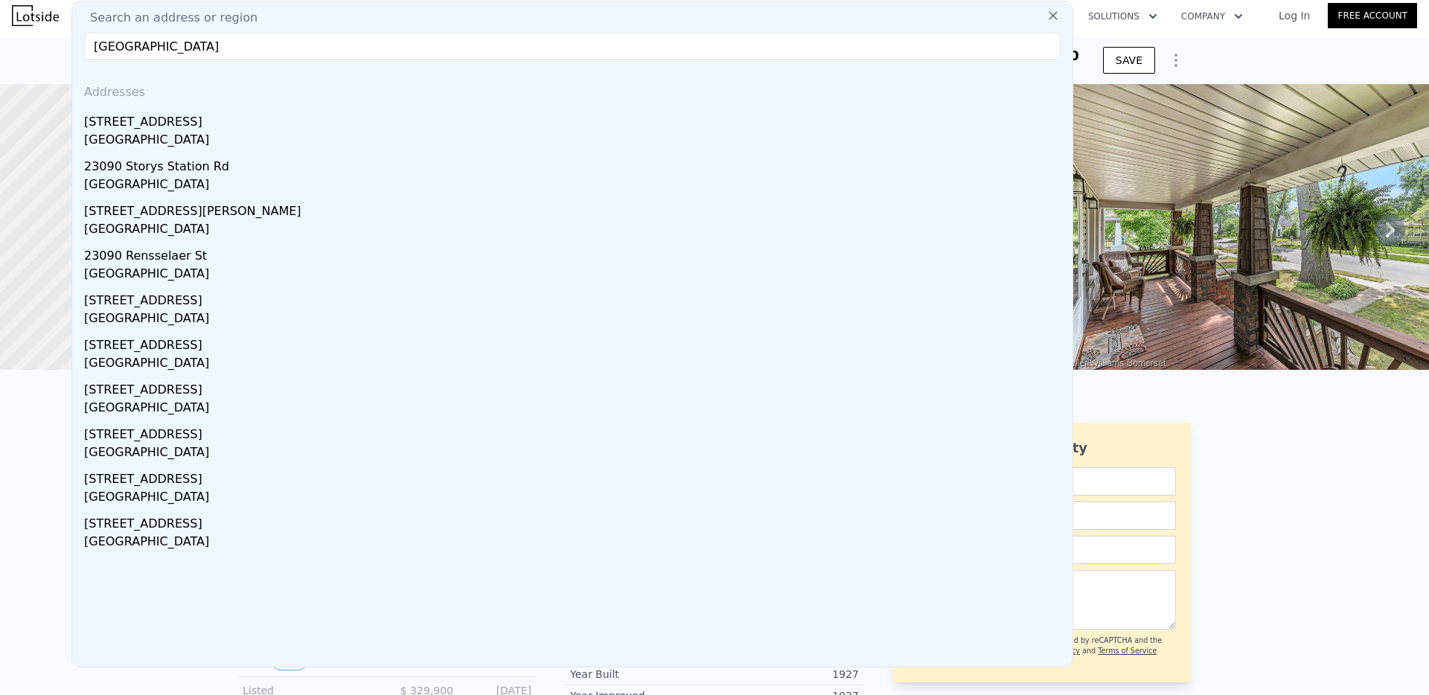
type input "[GEOGRAPHIC_DATA]"
click at [158, 131] on div "[GEOGRAPHIC_DATA]" at bounding box center [575, 141] width 982 height 21
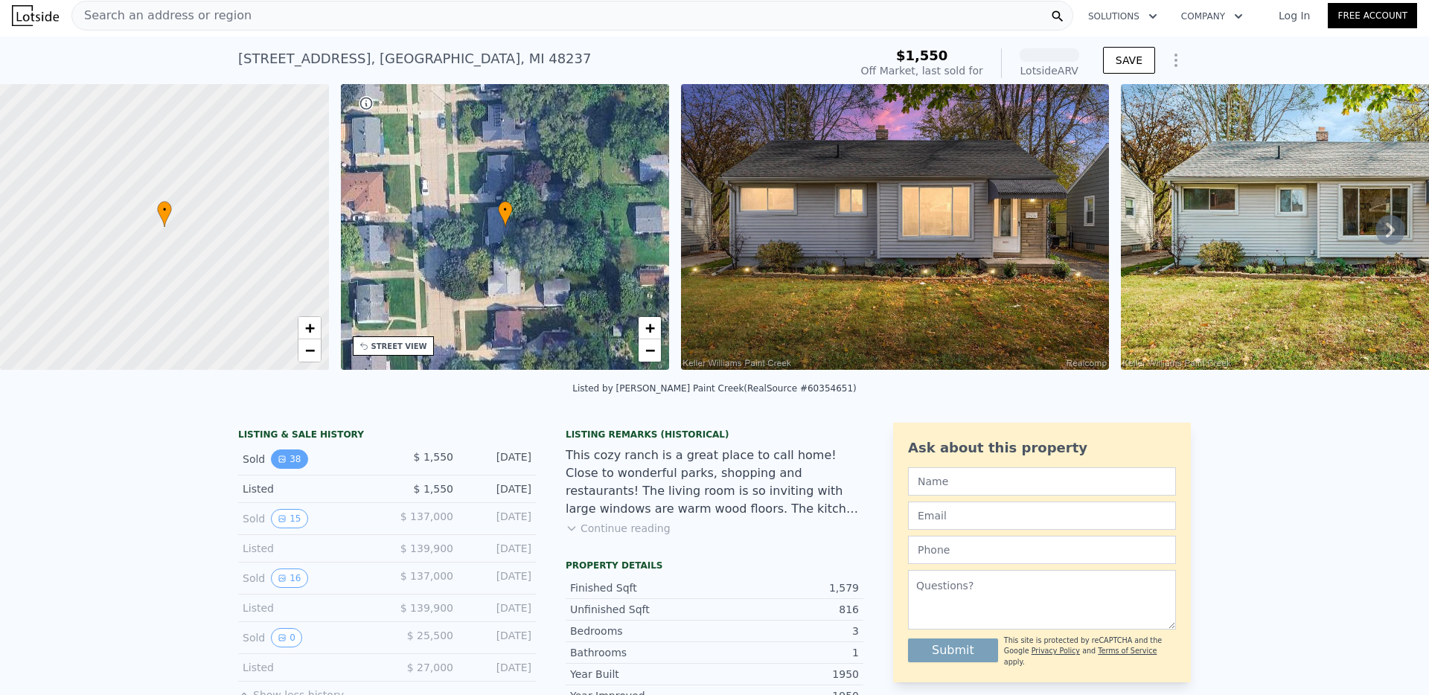
click at [284, 469] on button "38" at bounding box center [289, 458] width 36 height 19
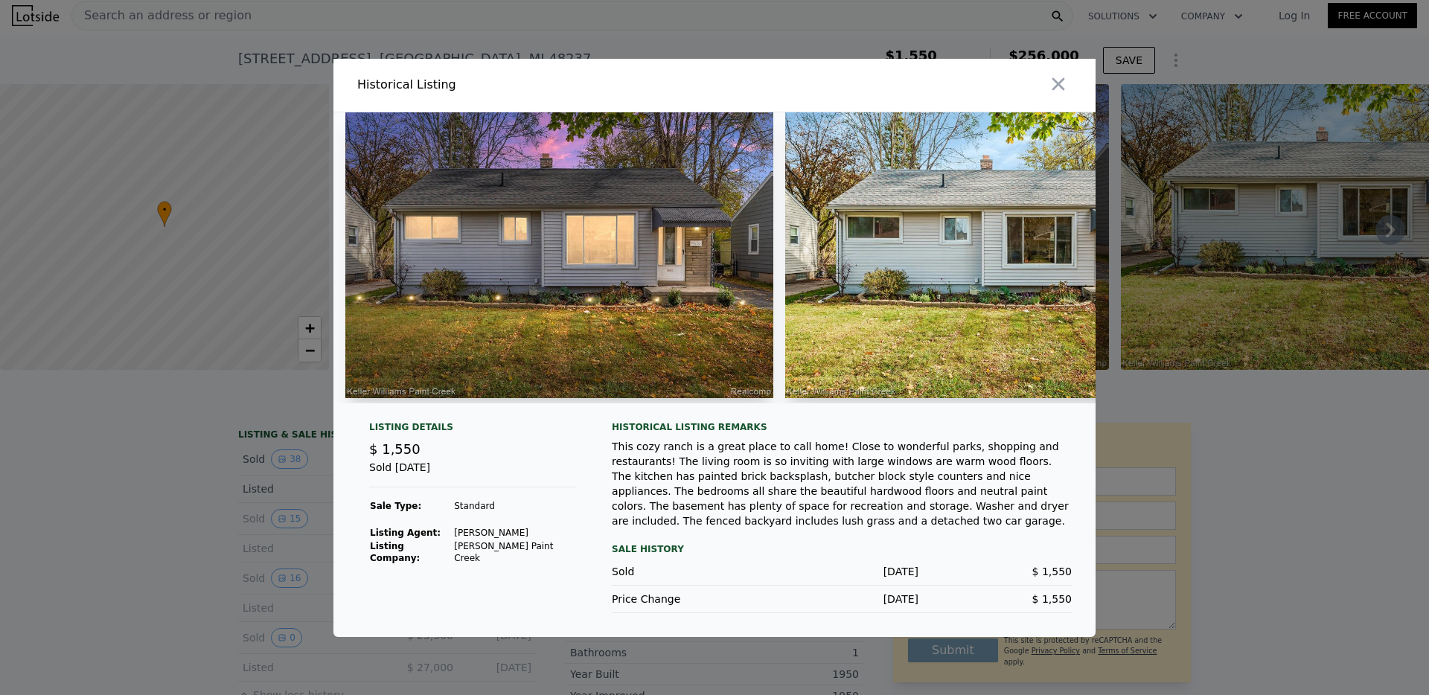
click at [200, 515] on div at bounding box center [714, 347] width 1429 height 695
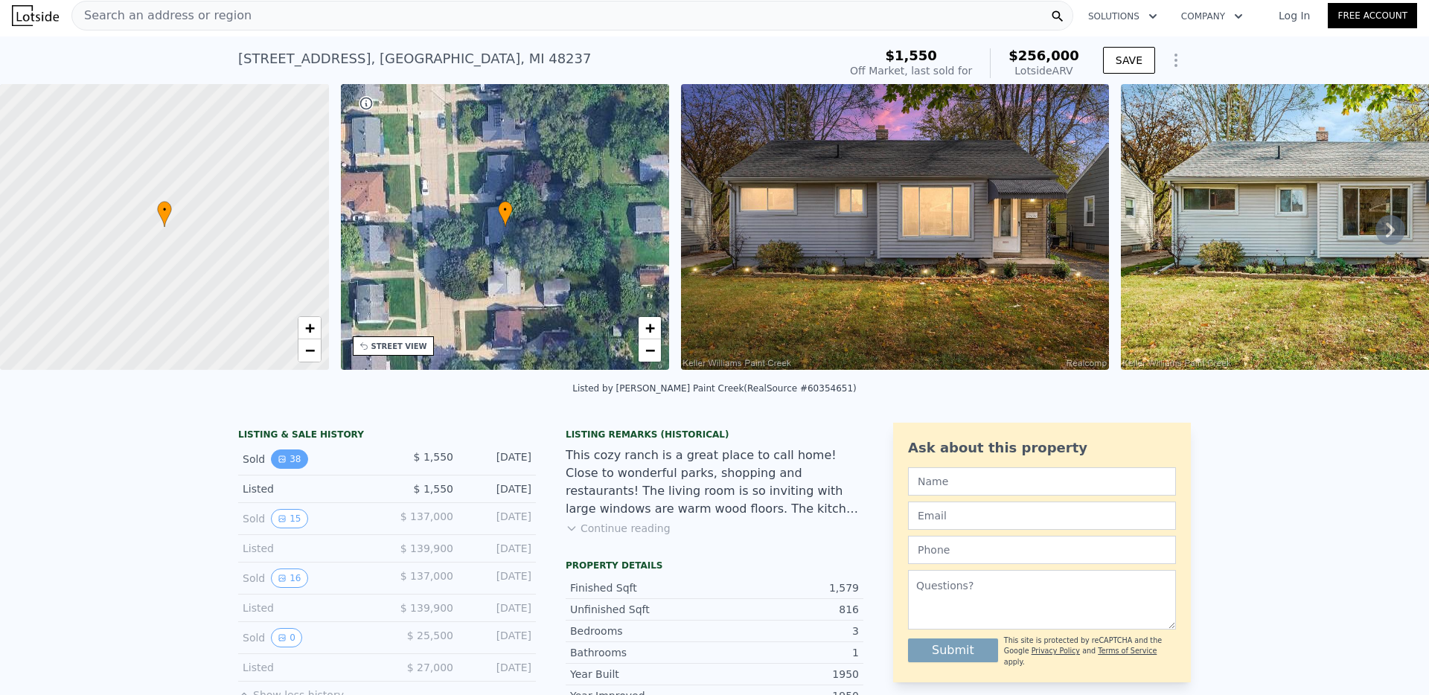
click at [278, 464] on icon "View historical data" at bounding box center [282, 459] width 9 height 9
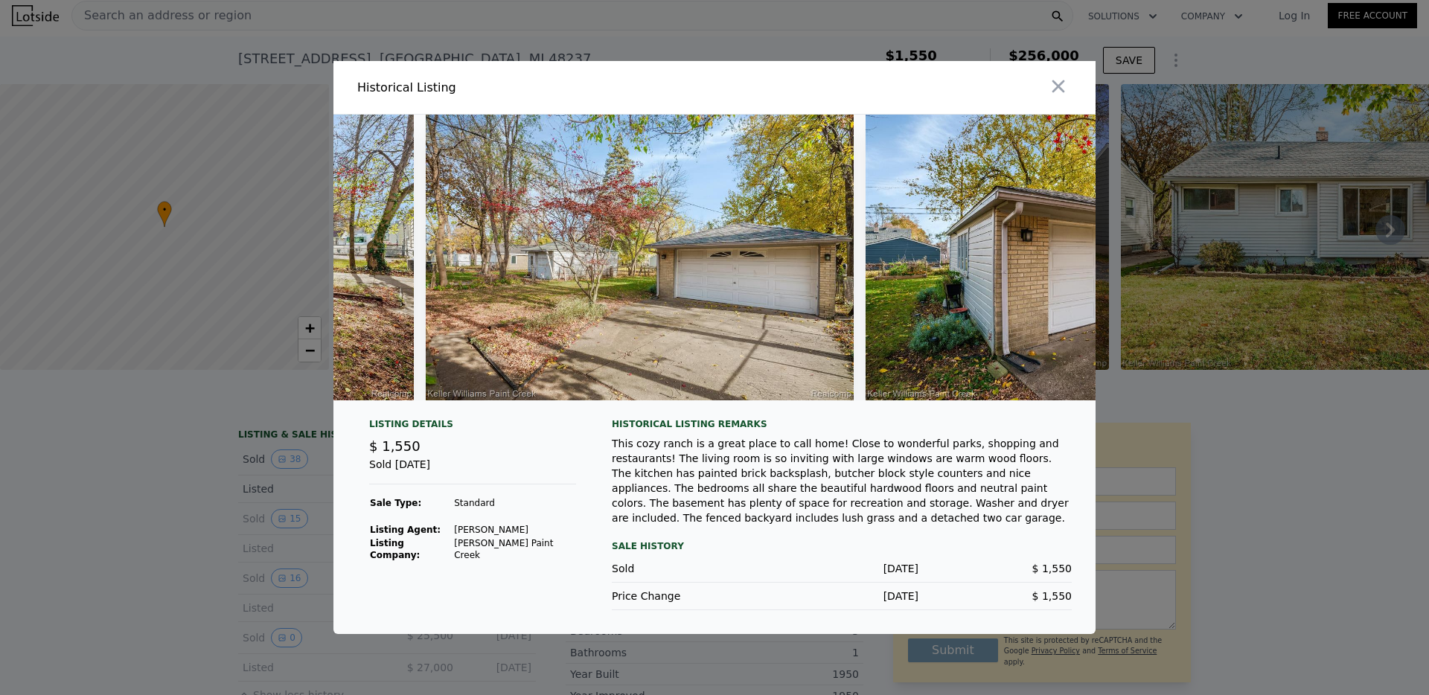
scroll to position [0, 14584]
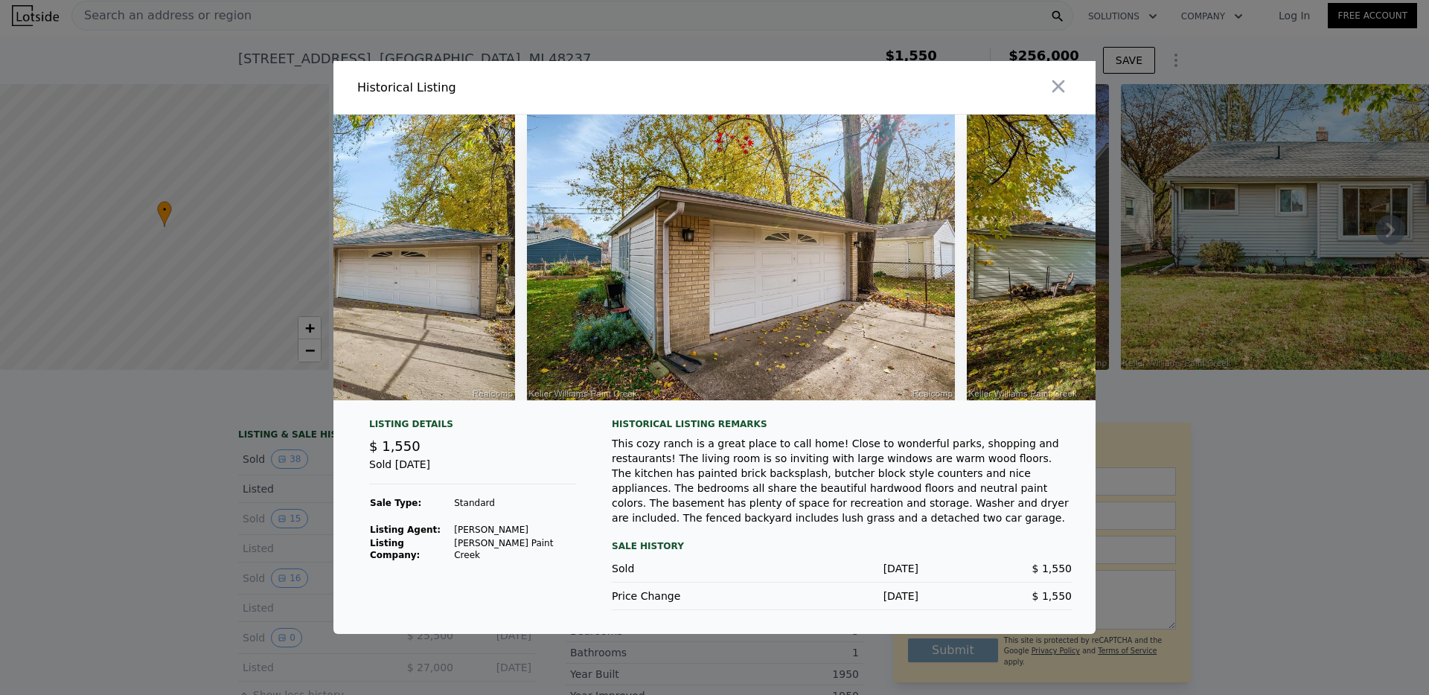
drag, startPoint x: 170, startPoint y: 507, endPoint x: 193, endPoint y: 511, distance: 24.1
click at [170, 507] on div at bounding box center [714, 347] width 1429 height 695
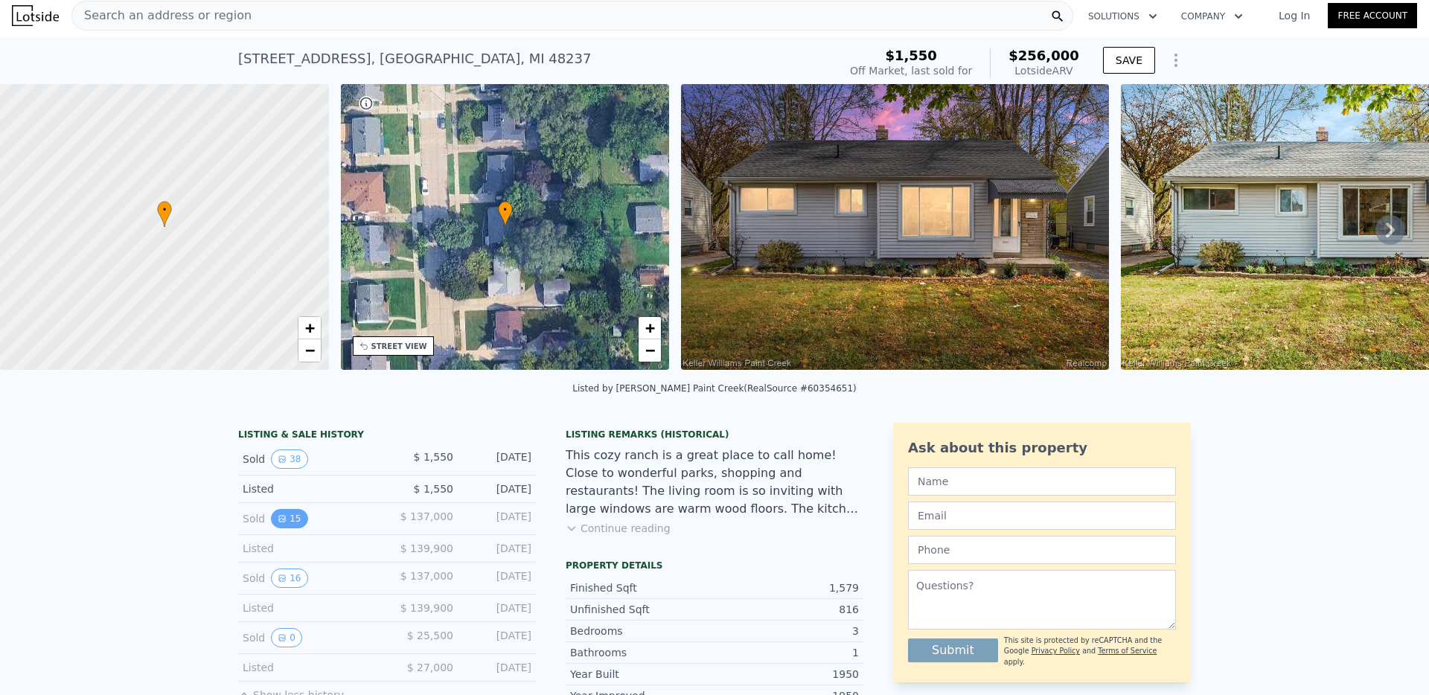
click at [279, 523] on icon "View historical data" at bounding box center [282, 518] width 9 height 9
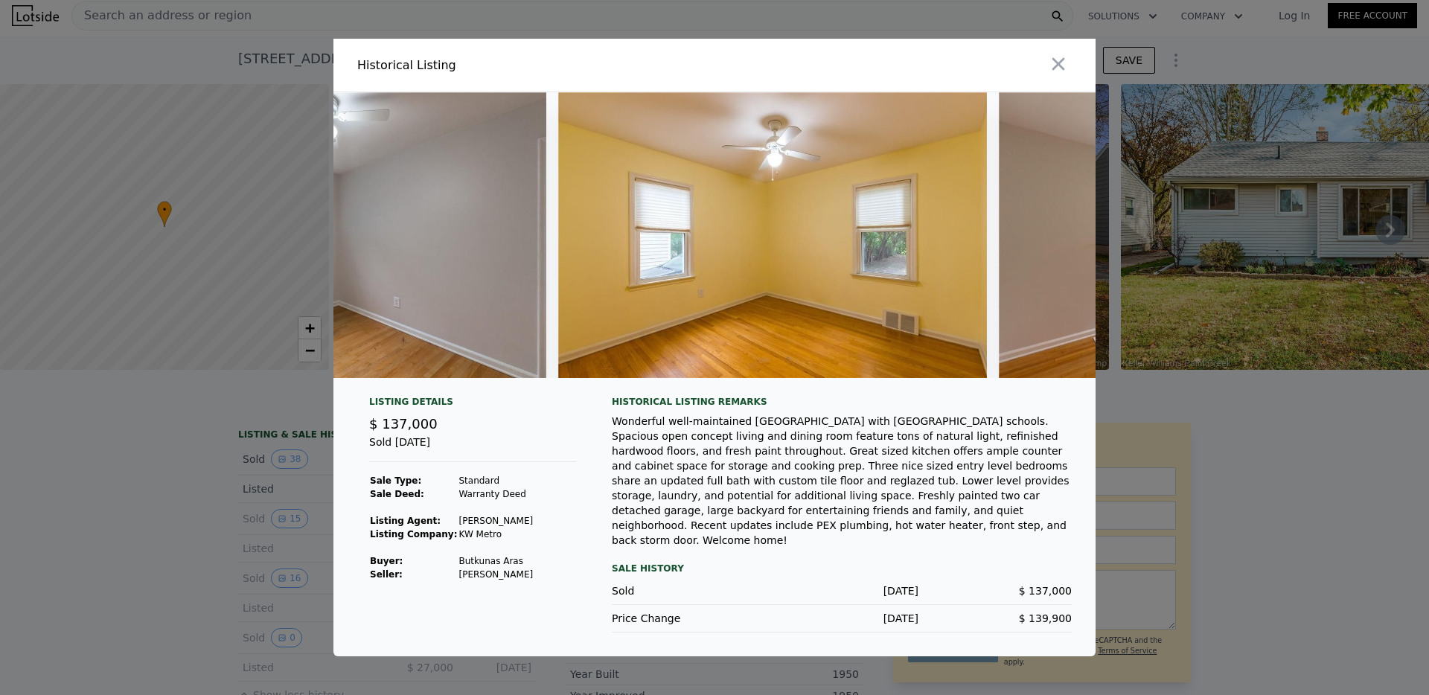
scroll to position [0, 3823]
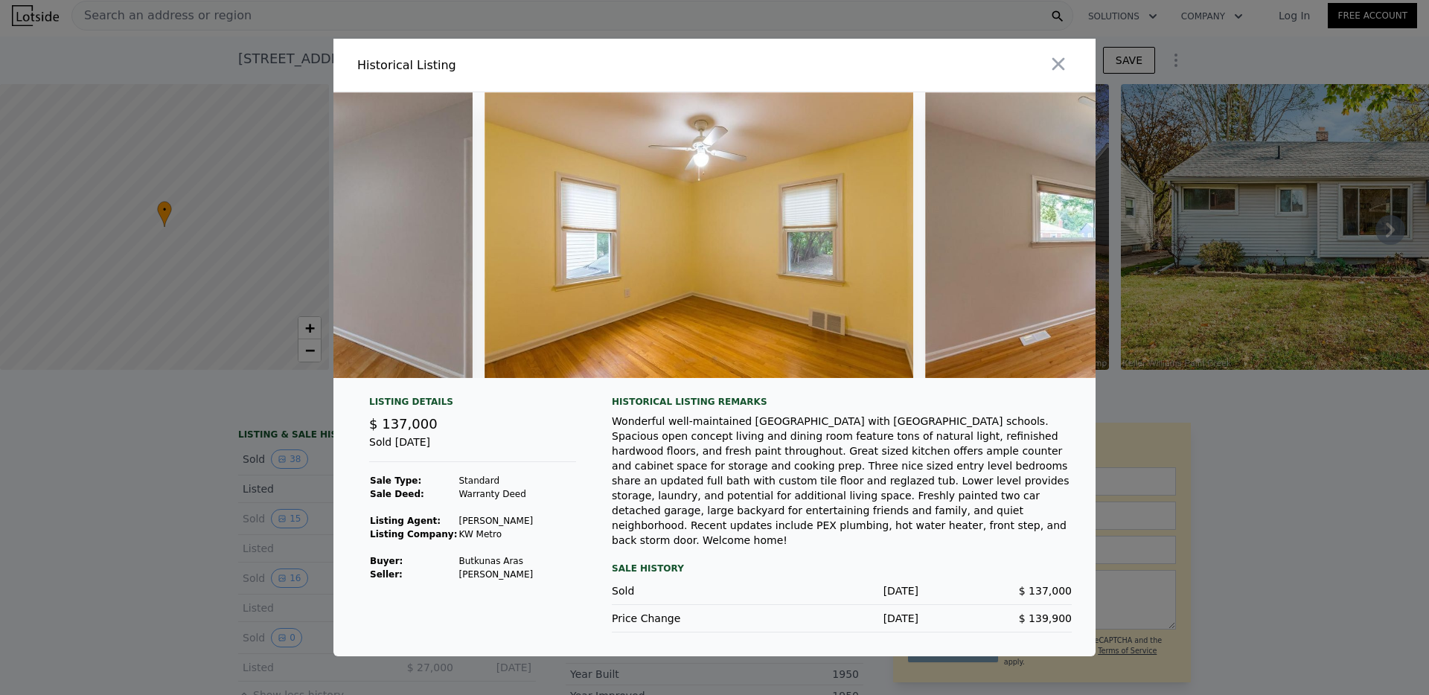
click at [97, 471] on div at bounding box center [714, 347] width 1429 height 695
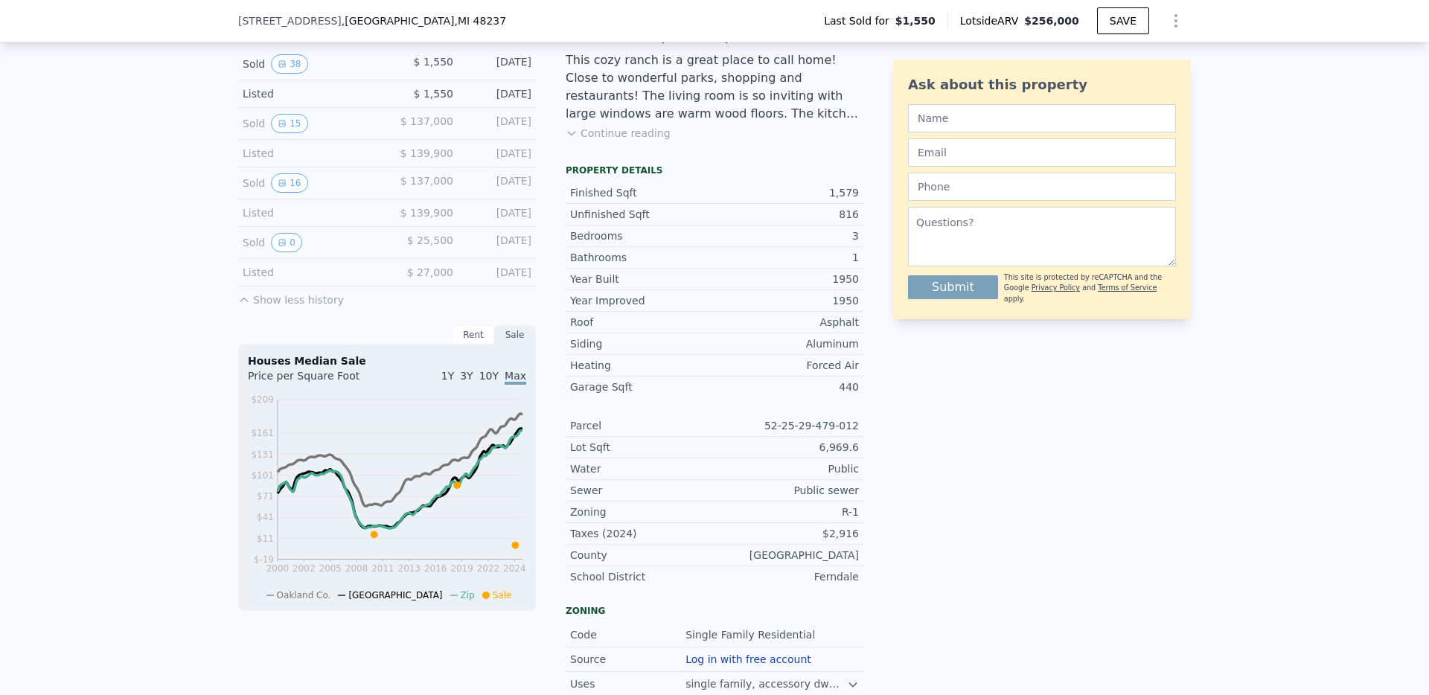
scroll to position [337, 0]
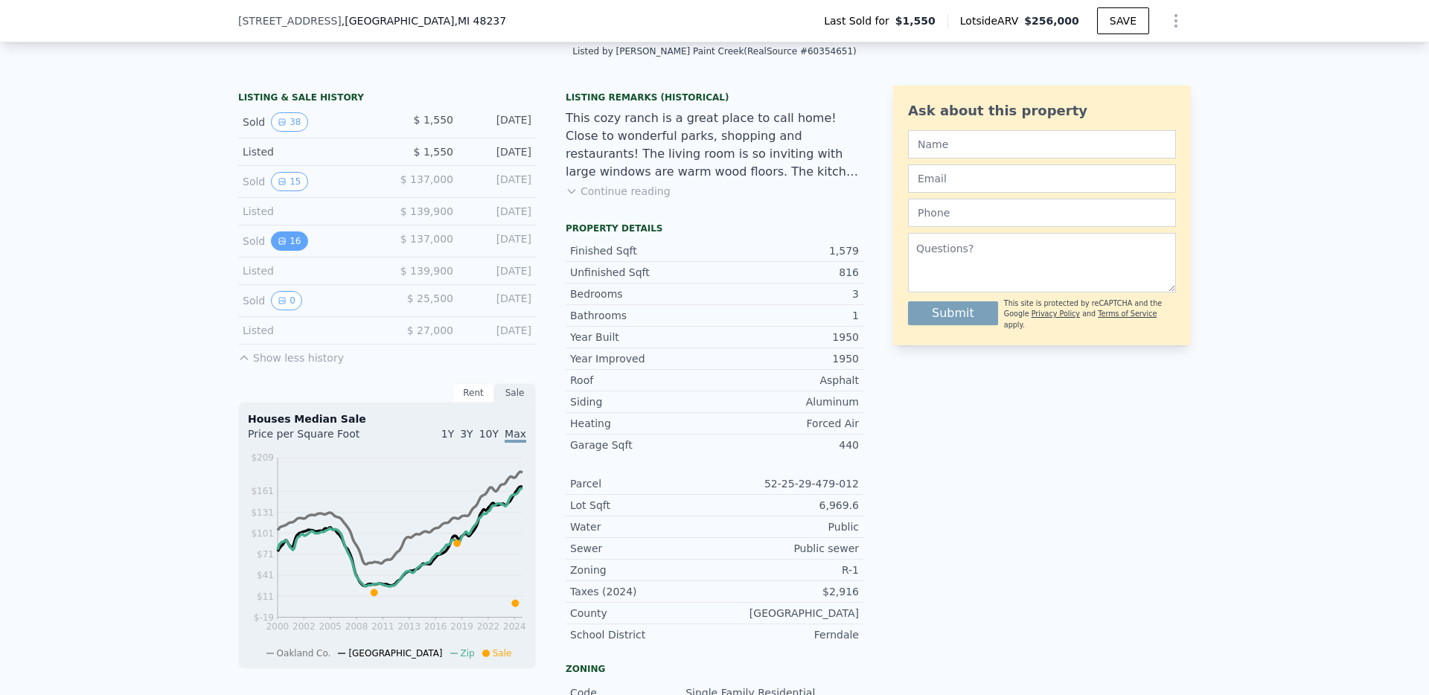
click at [278, 246] on icon "View historical data" at bounding box center [282, 241] width 9 height 9
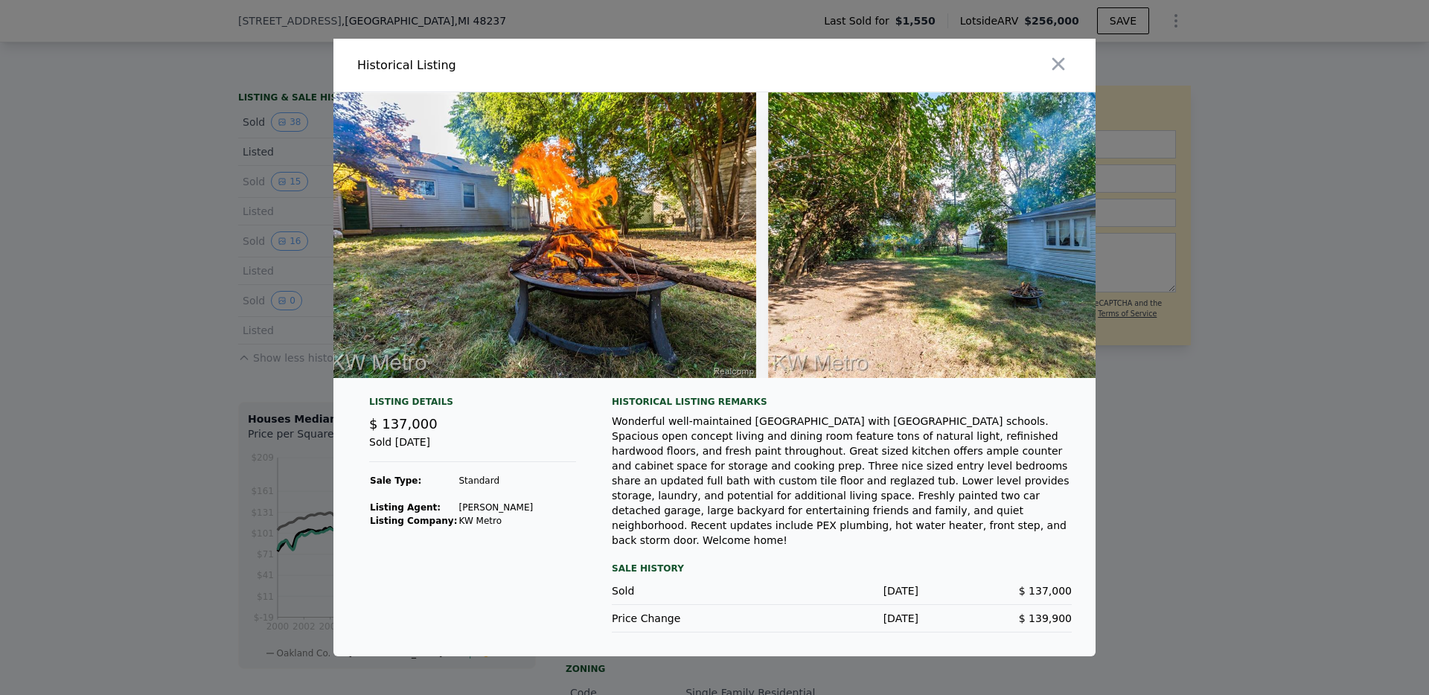
scroll to position [0, 6113]
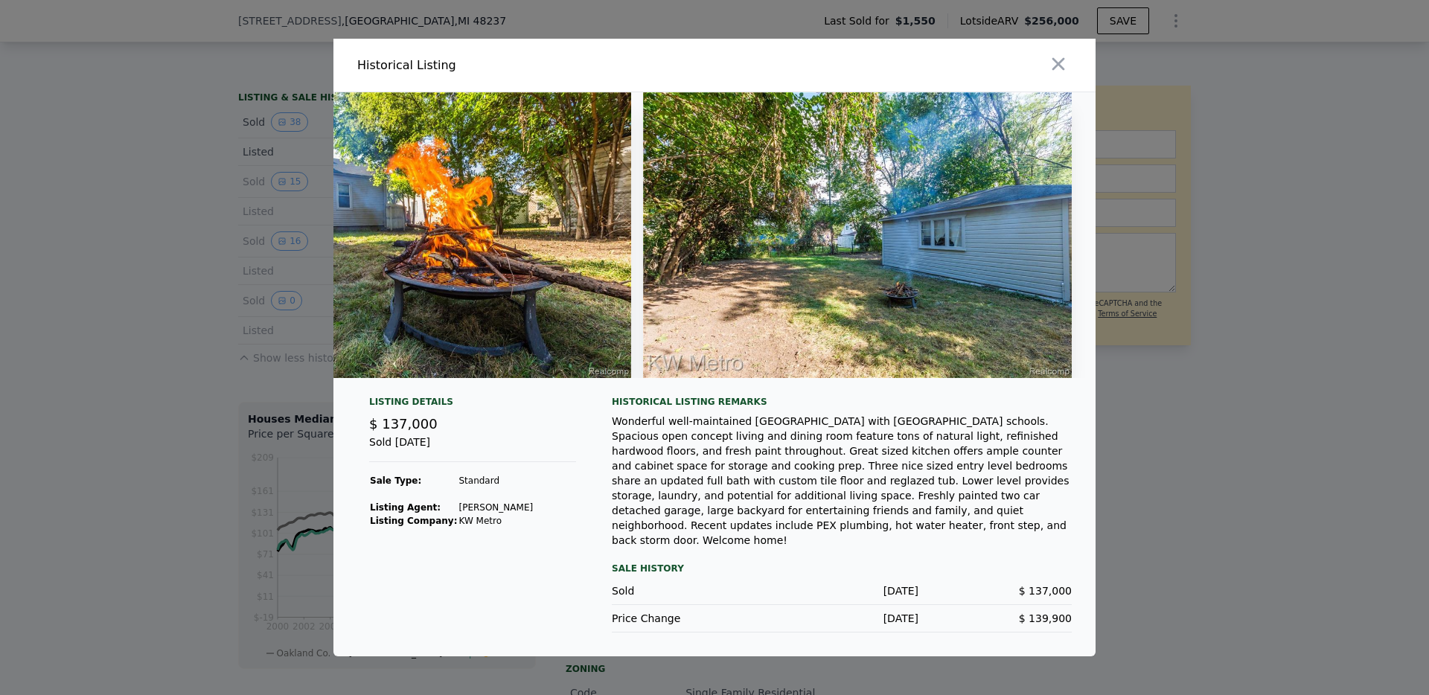
click at [119, 373] on div at bounding box center [714, 347] width 1429 height 695
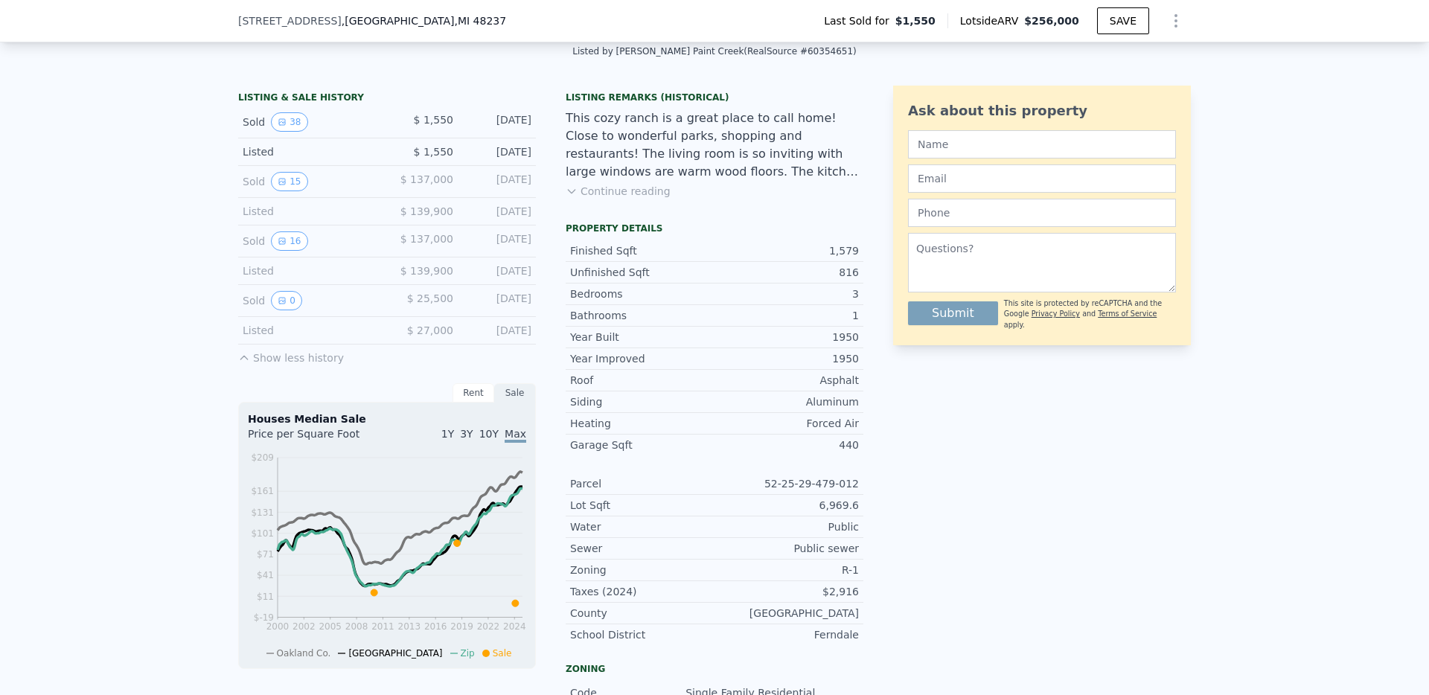
click at [138, 395] on div "LISTING & SALE HISTORY Sold 38 $ 1,550 [DATE] Listed $ 1,550 [DATE] Sold 15 $ 1…" at bounding box center [714, 545] width 1429 height 942
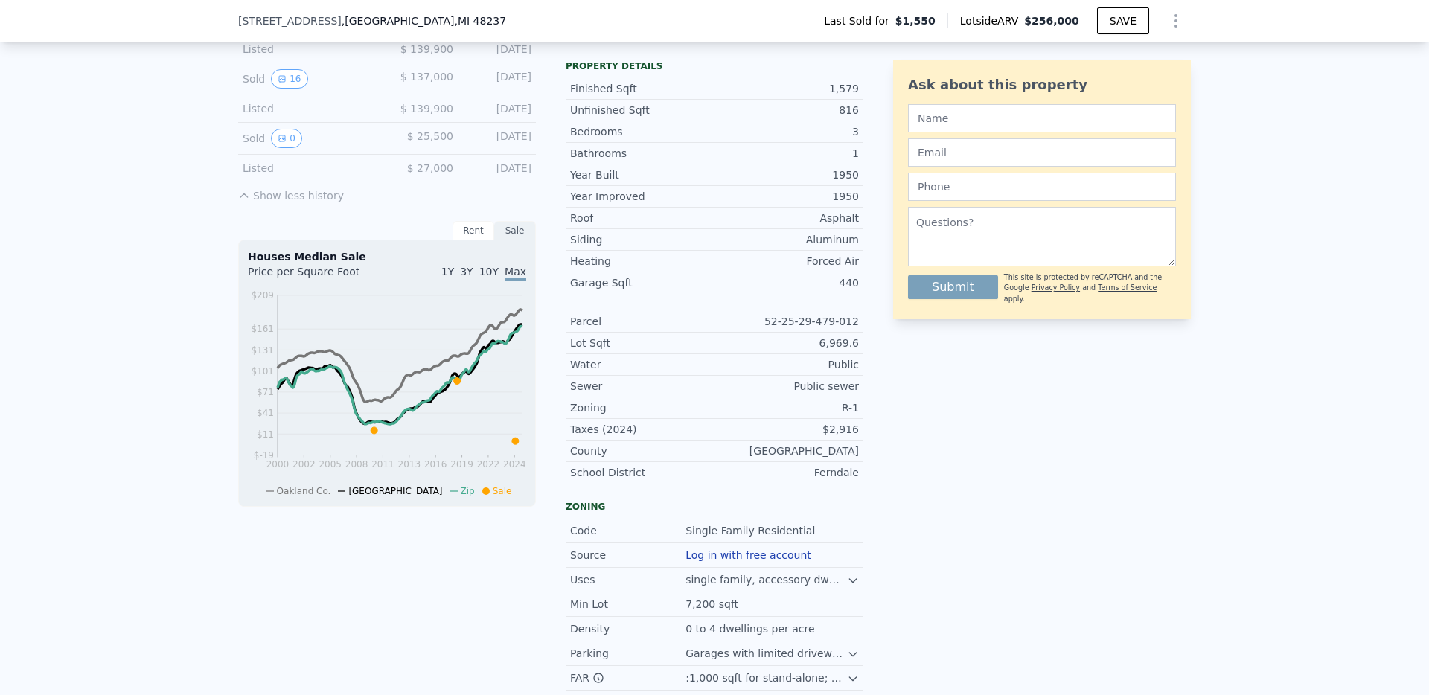
scroll to position [426, 0]
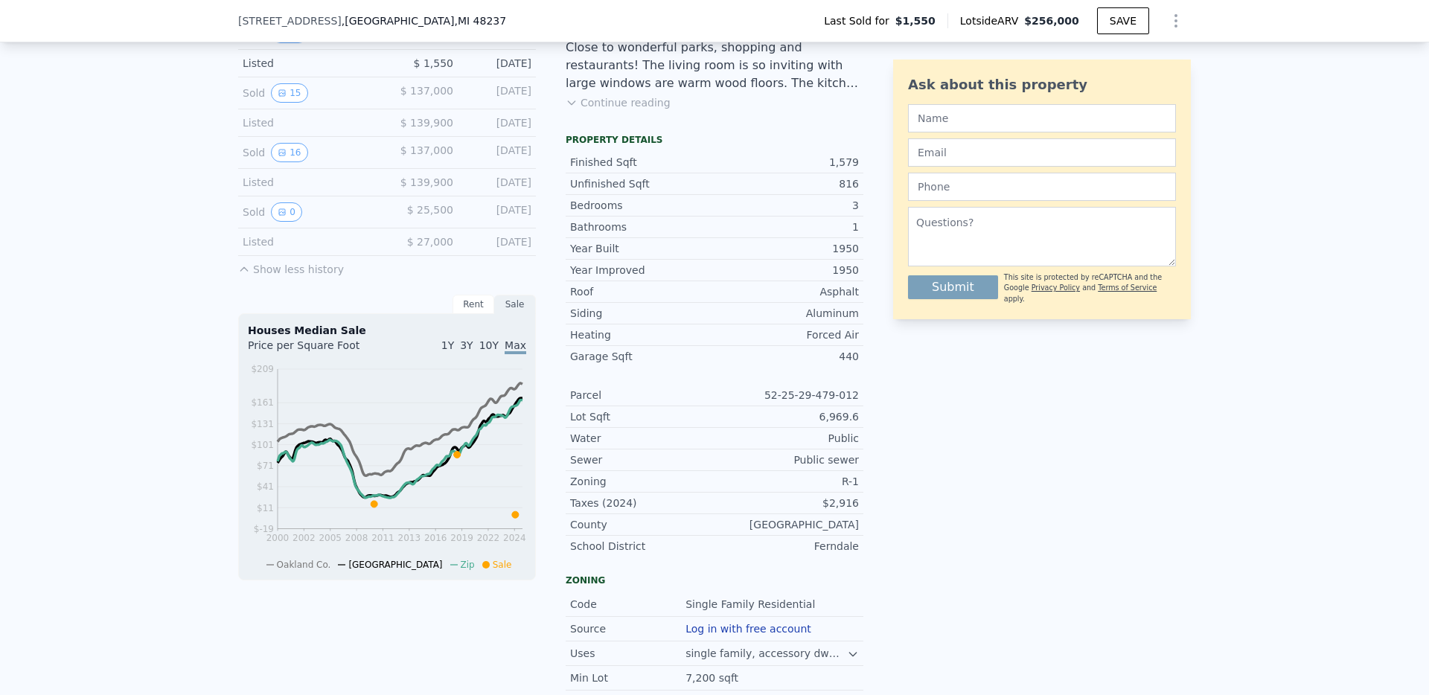
click at [469, 314] on div "Rent" at bounding box center [473, 304] width 42 height 19
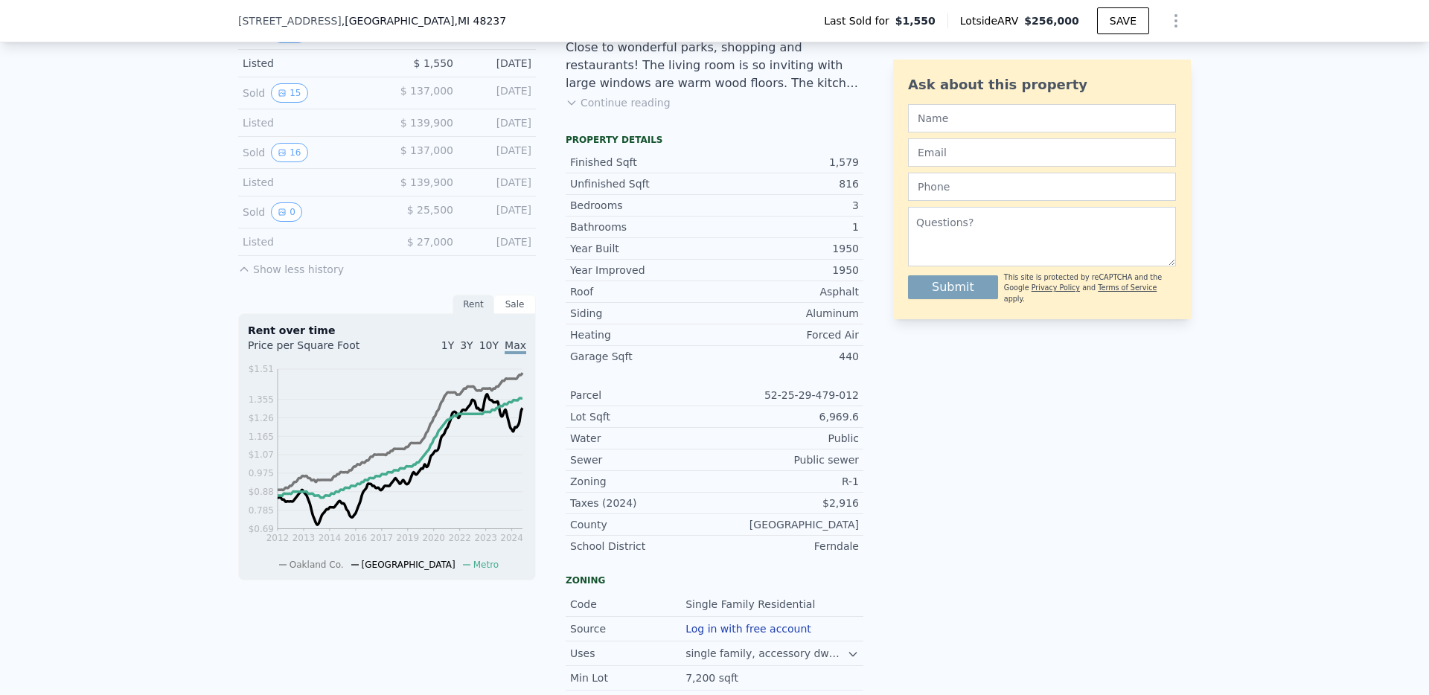
click at [515, 314] on div "Sale" at bounding box center [515, 304] width 42 height 19
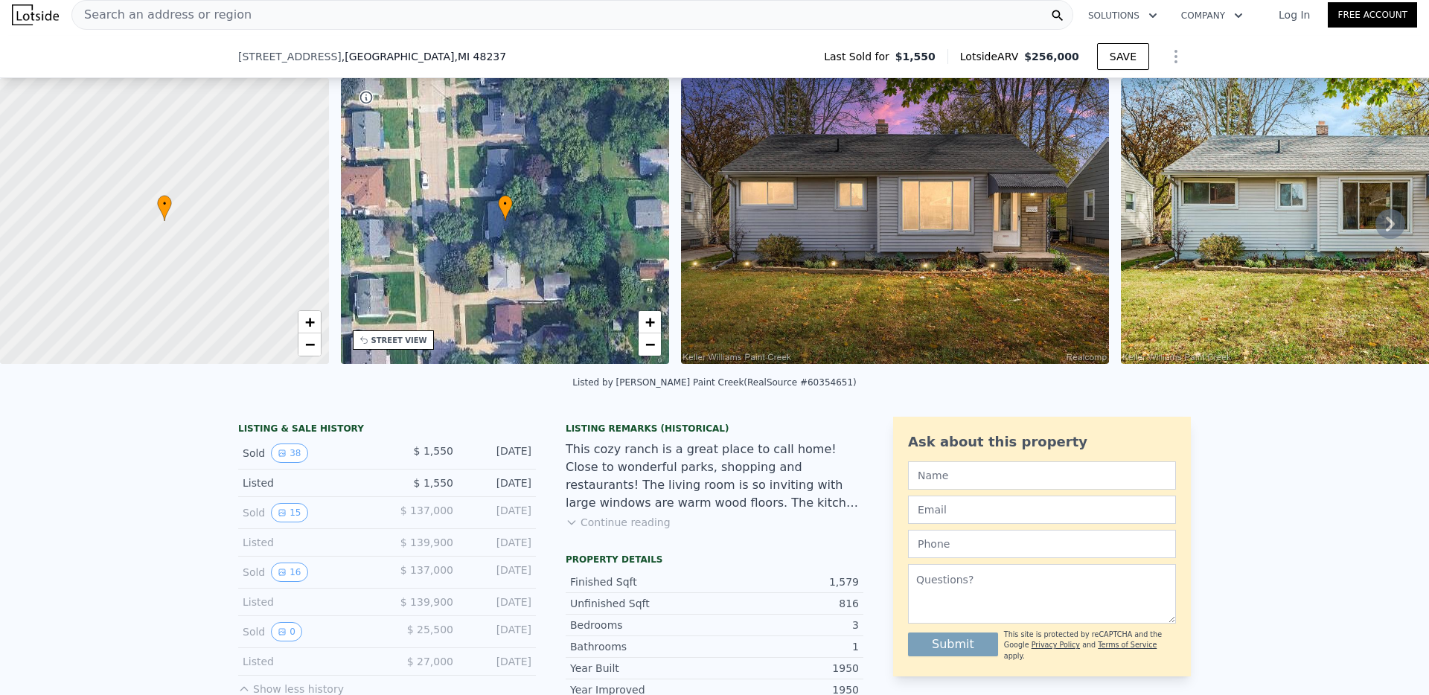
scroll to position [0, 0]
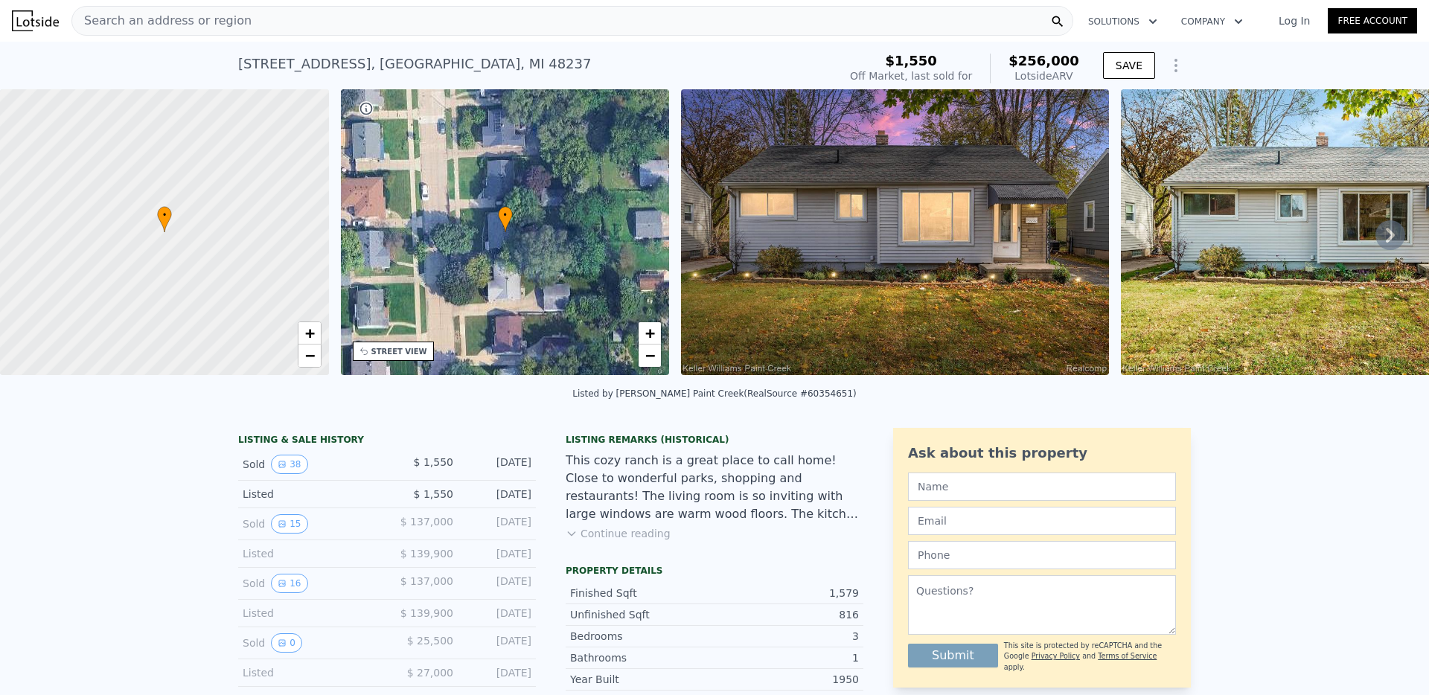
click at [254, 22] on div "Search an address or region" at bounding box center [571, 21] width 1001 height 30
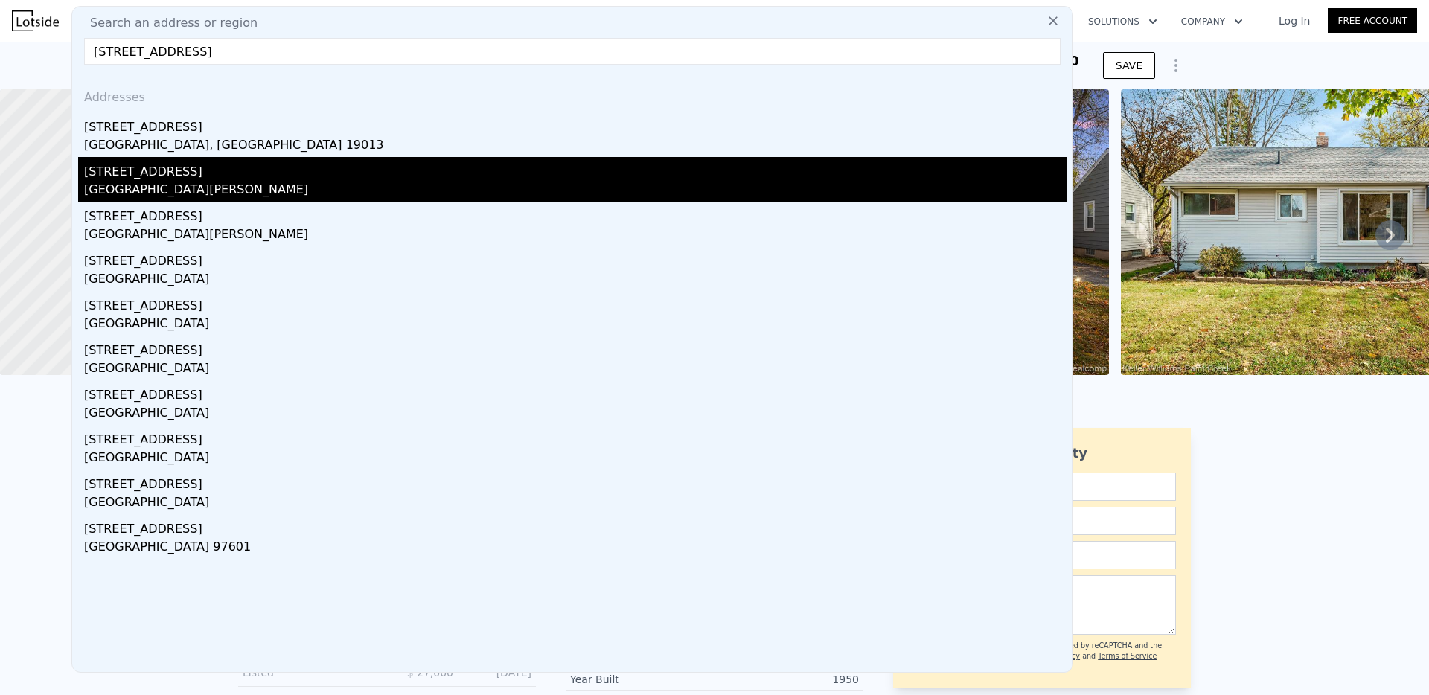
type input "[STREET_ADDRESS]"
click at [192, 182] on div "[GEOGRAPHIC_DATA][PERSON_NAME]" at bounding box center [575, 191] width 982 height 21
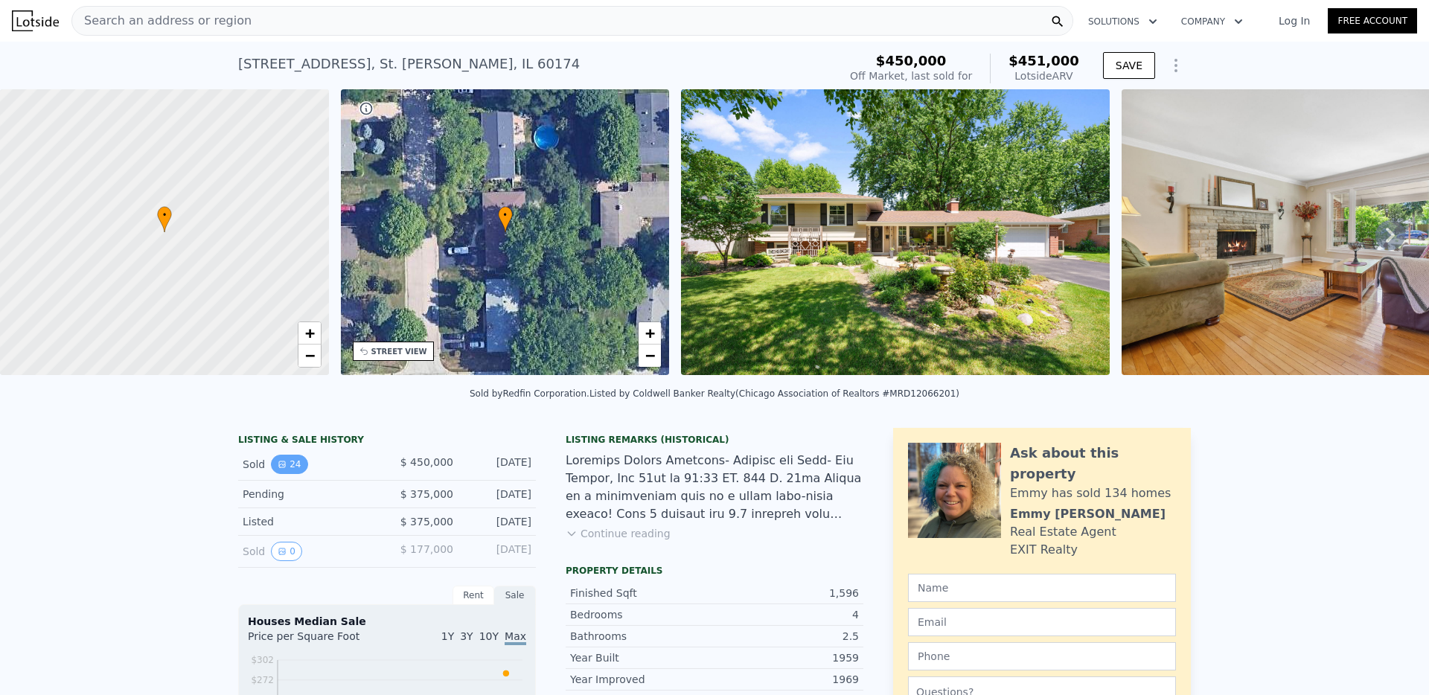
click at [294, 474] on button "24" at bounding box center [289, 464] width 36 height 19
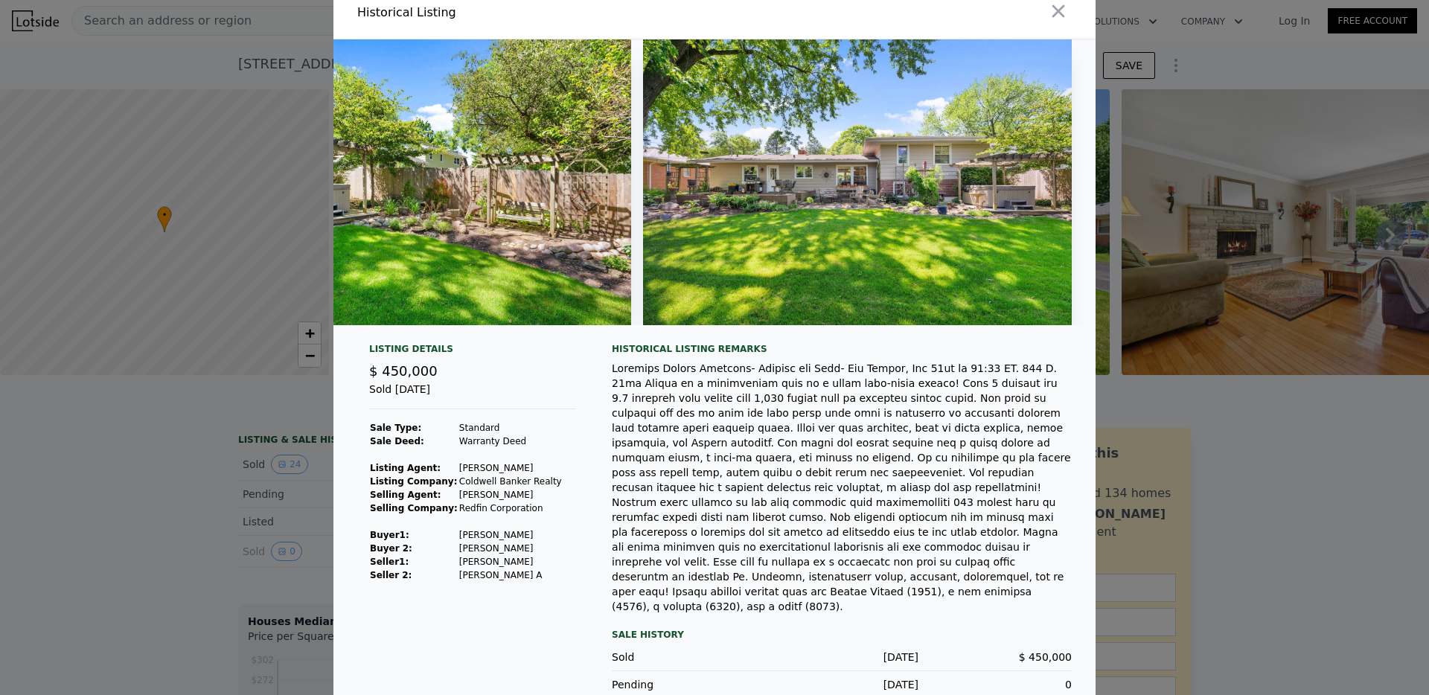
scroll to position [50, 0]
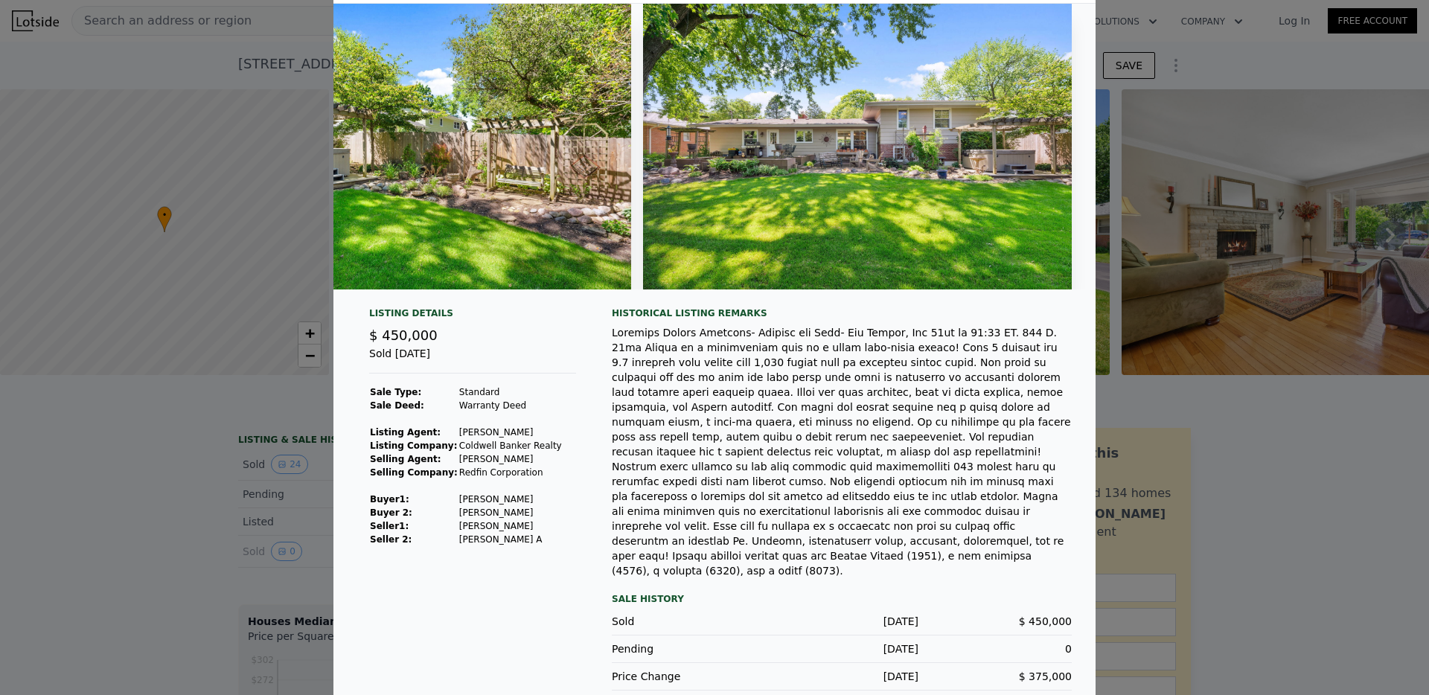
click at [132, 565] on div at bounding box center [714, 347] width 1429 height 695
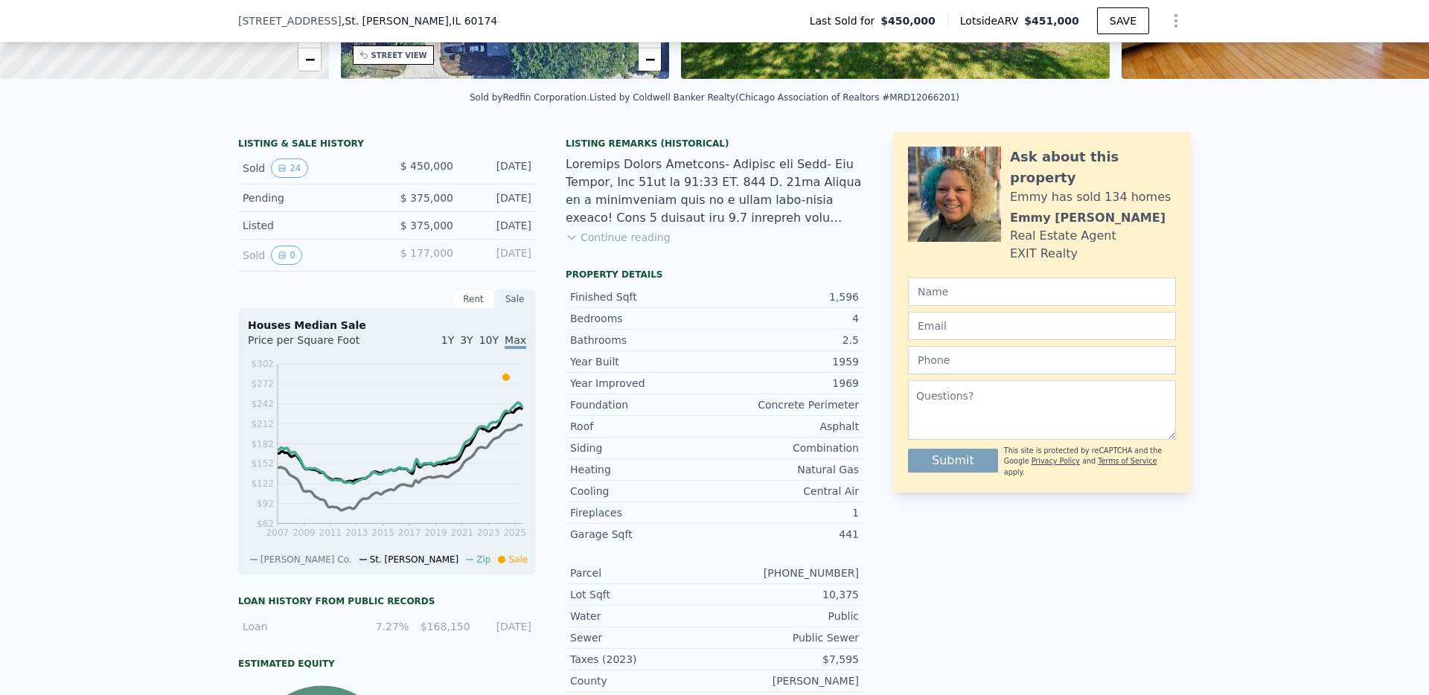
scroll to position [231, 0]
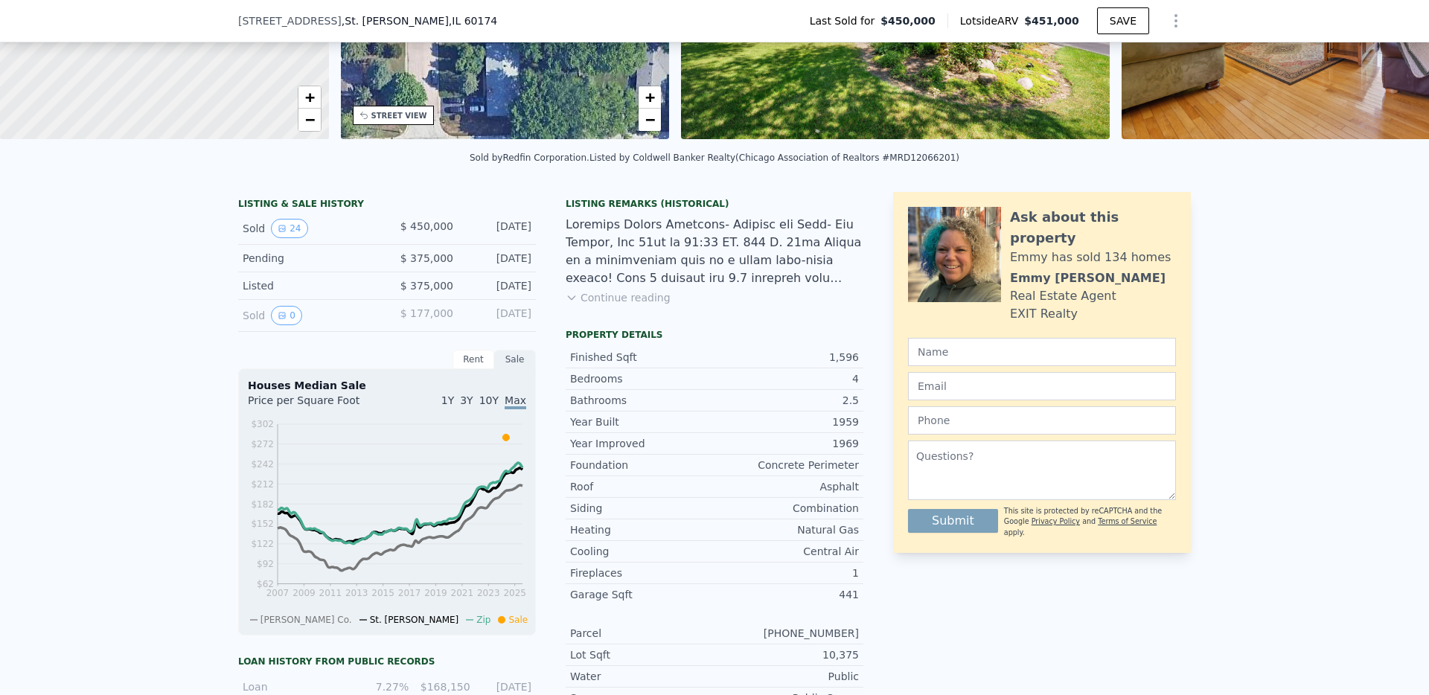
click at [46, 552] on div "LISTING & SALE HISTORY Sold 24 $ 450,000 [DATE] Pending $ 375,000 [DATE] Listed…" at bounding box center [714, 568] width 1429 height 776
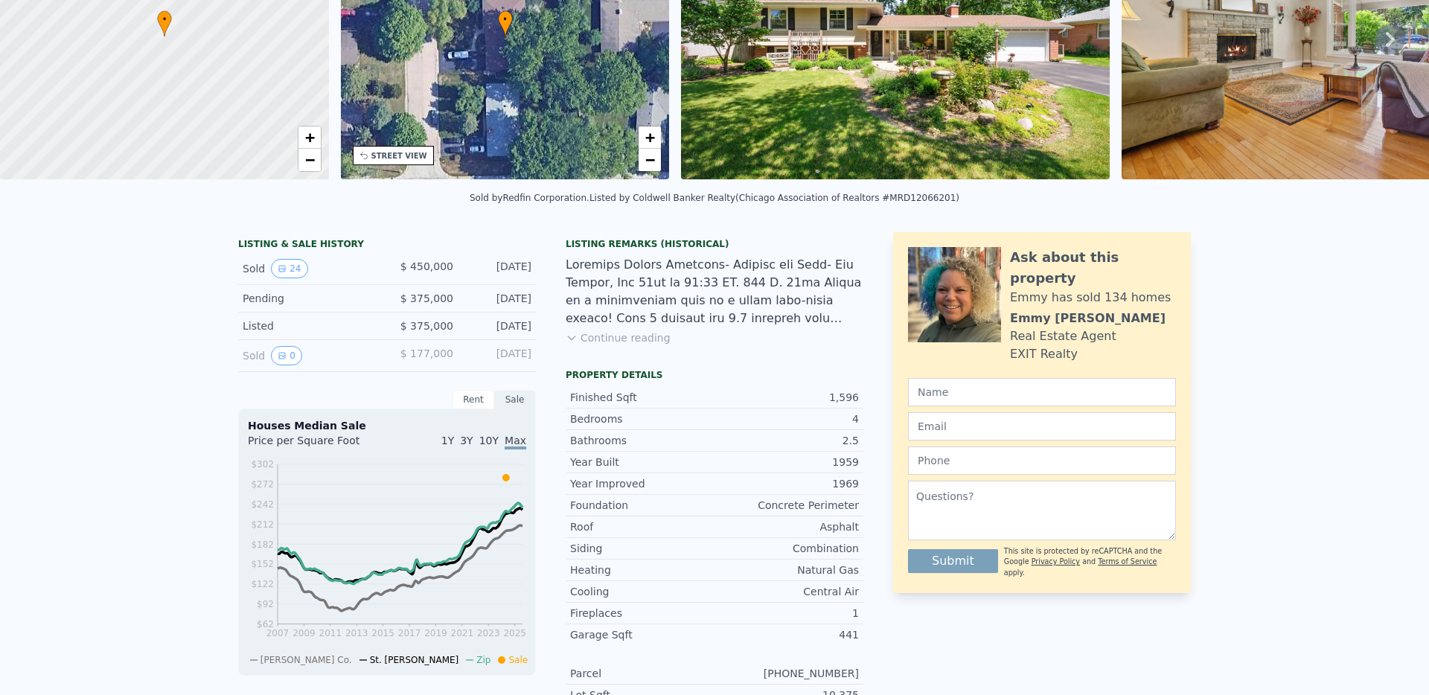
scroll to position [0, 0]
